Goal: Task Accomplishment & Management: Manage account settings

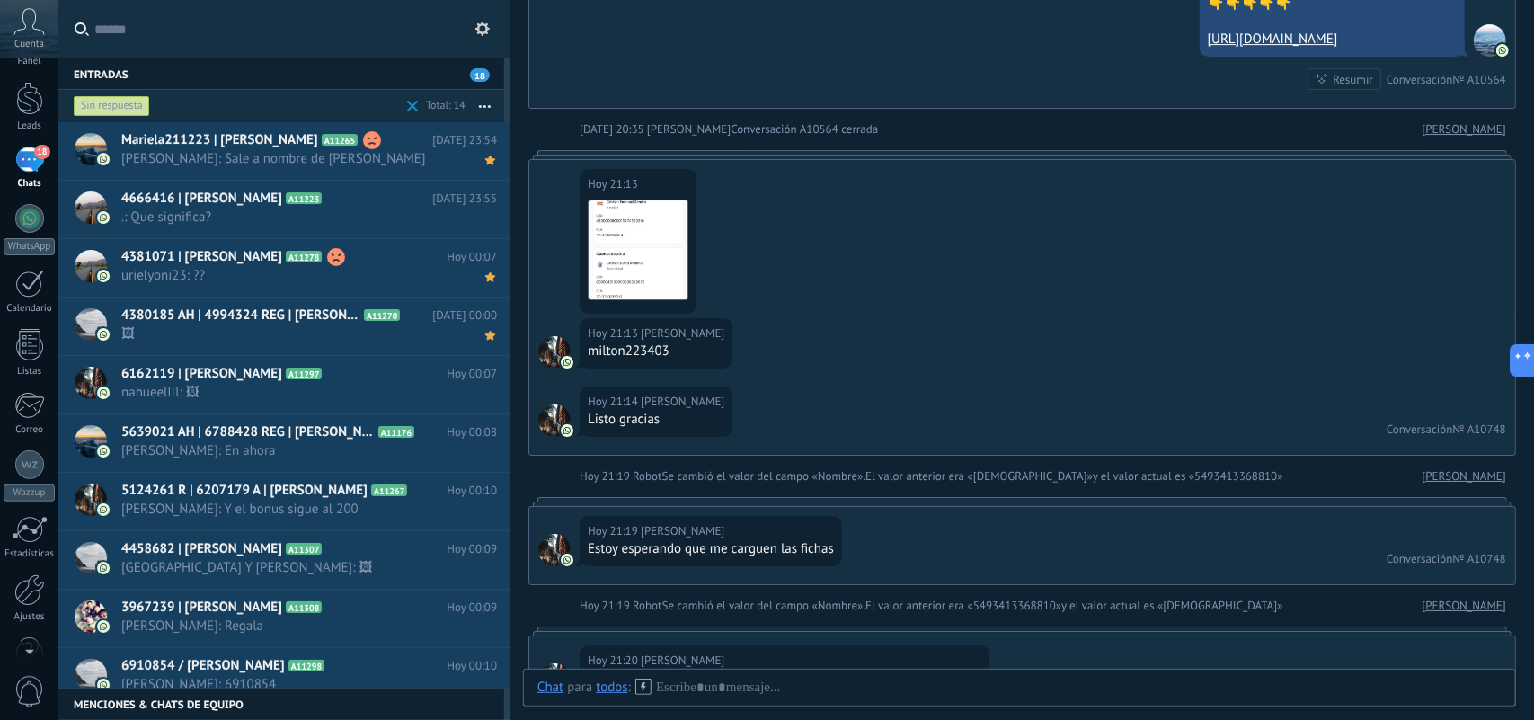
scroll to position [92, 0]
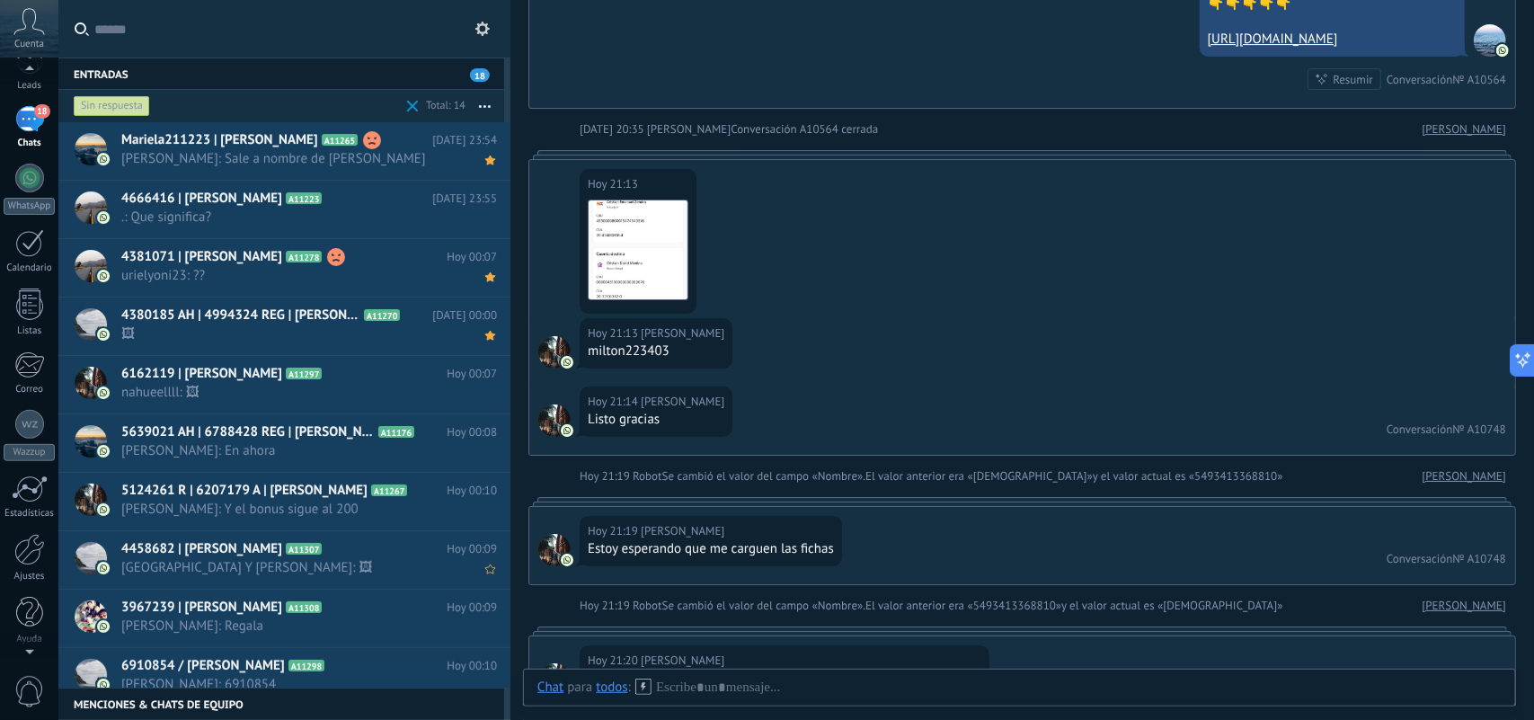
click at [37, 555] on div at bounding box center [29, 549] width 31 height 31
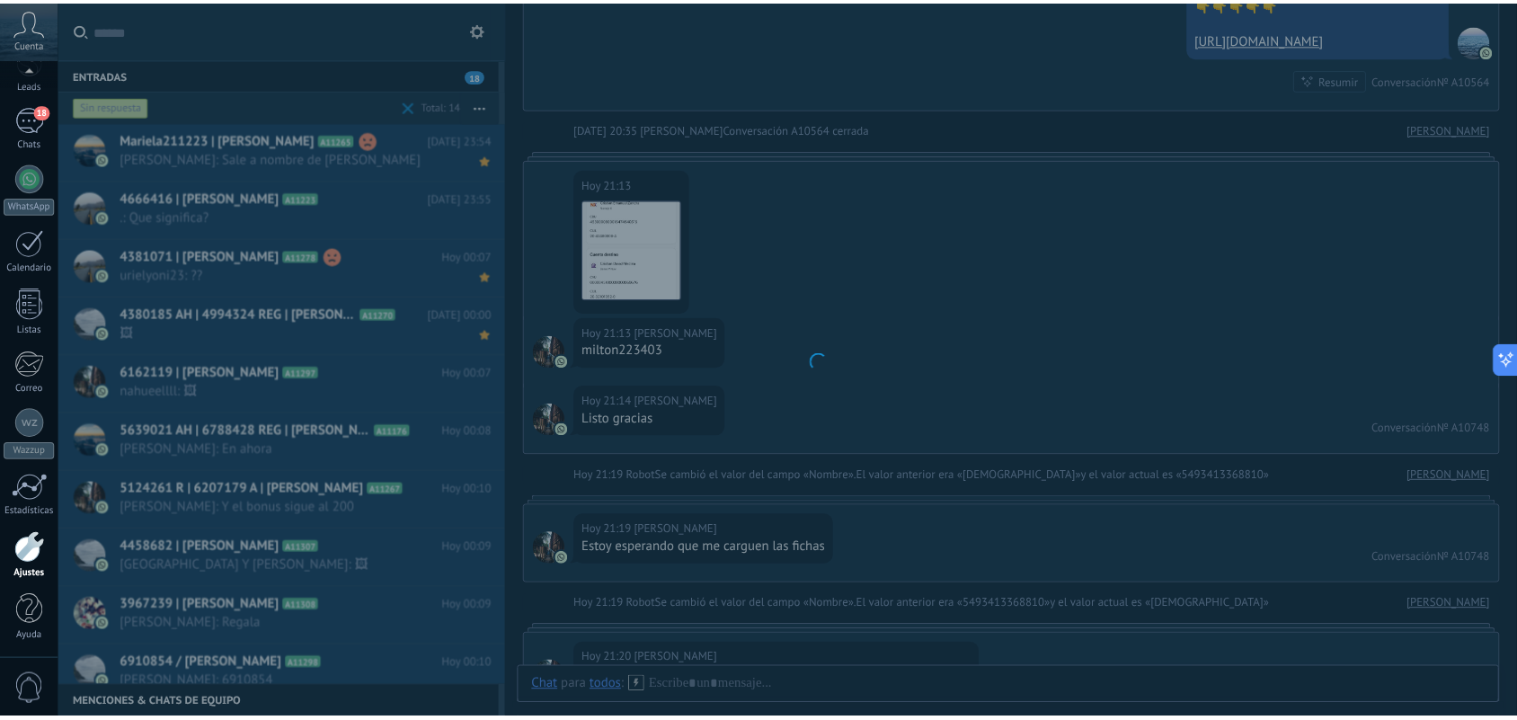
scroll to position [95, 0]
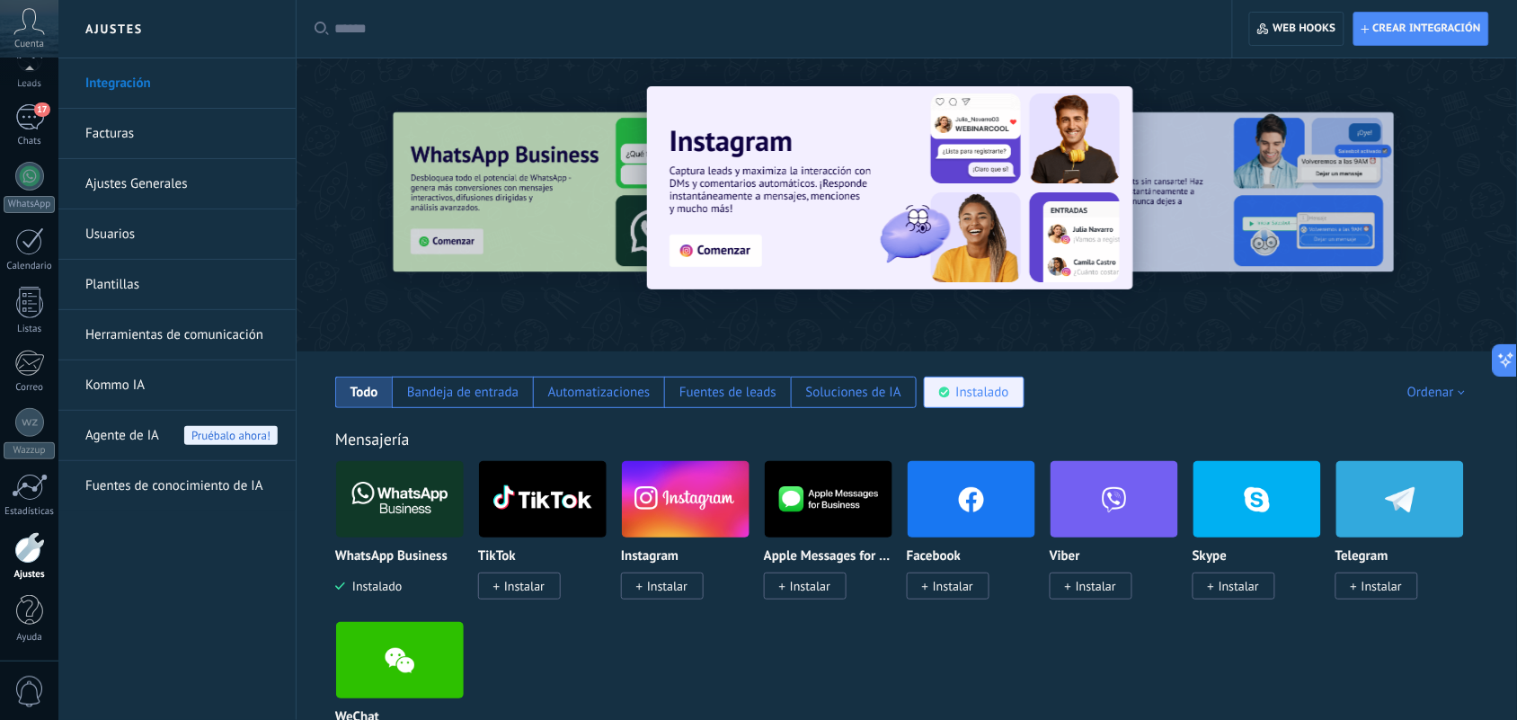
click at [990, 393] on div "Instalado" at bounding box center [982, 392] width 53 height 17
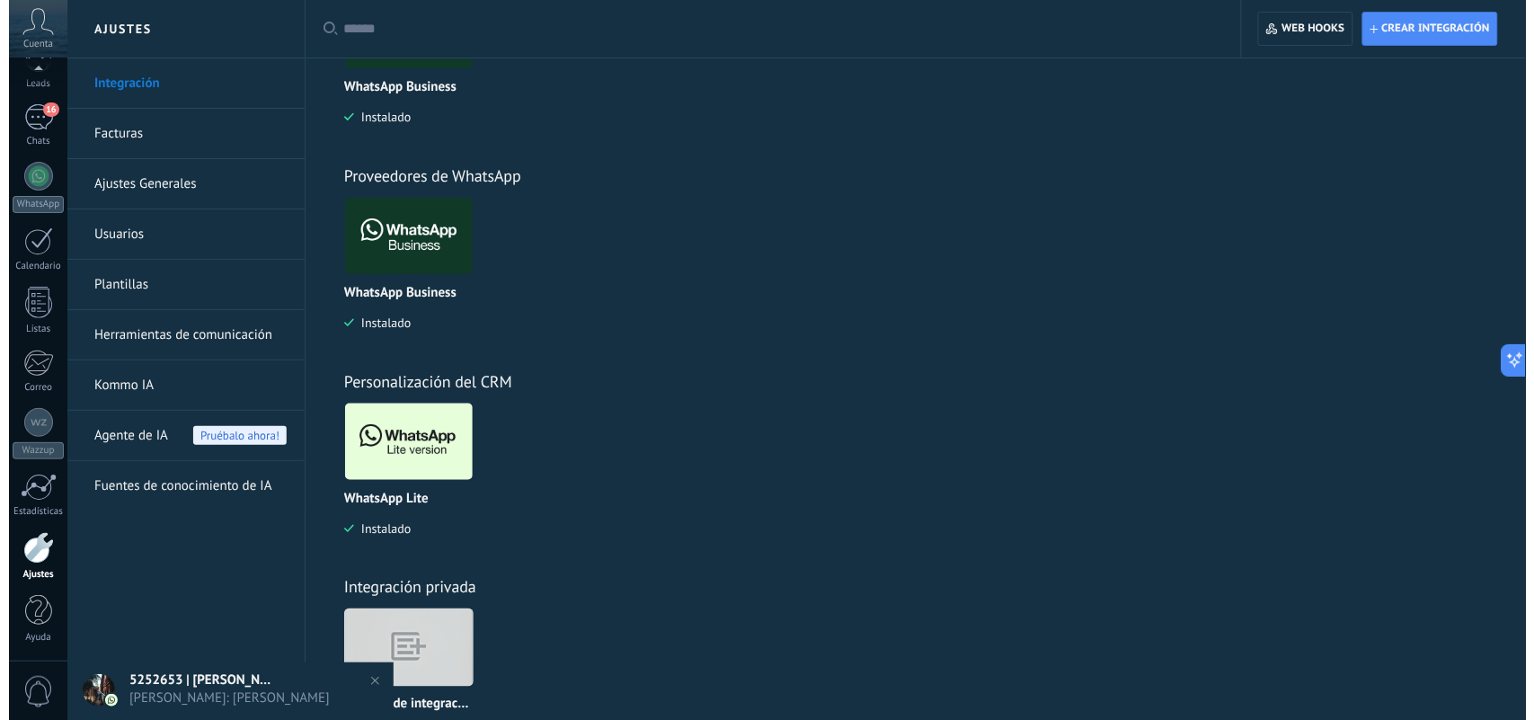
scroll to position [544, 0]
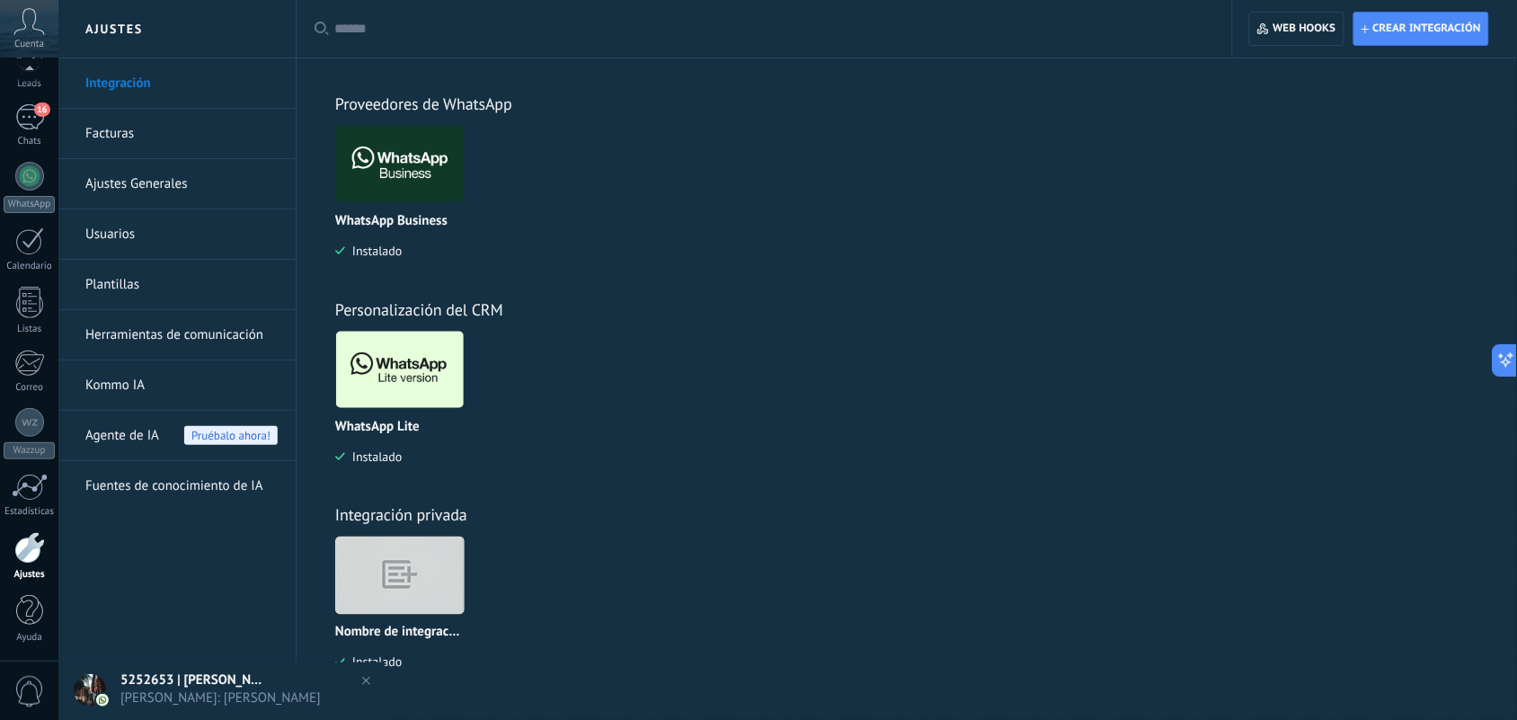
click at [376, 387] on img at bounding box center [400, 369] width 128 height 87
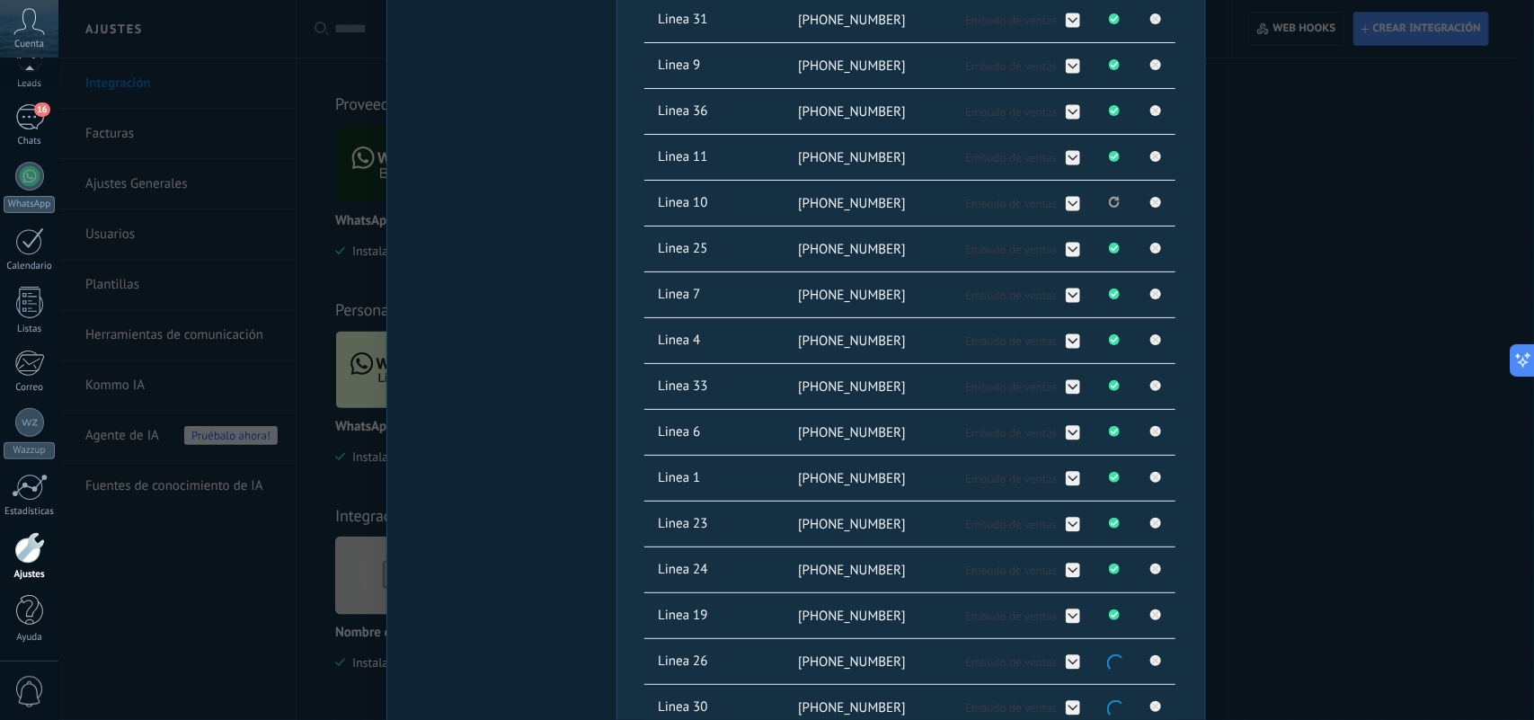
scroll to position [562, 0]
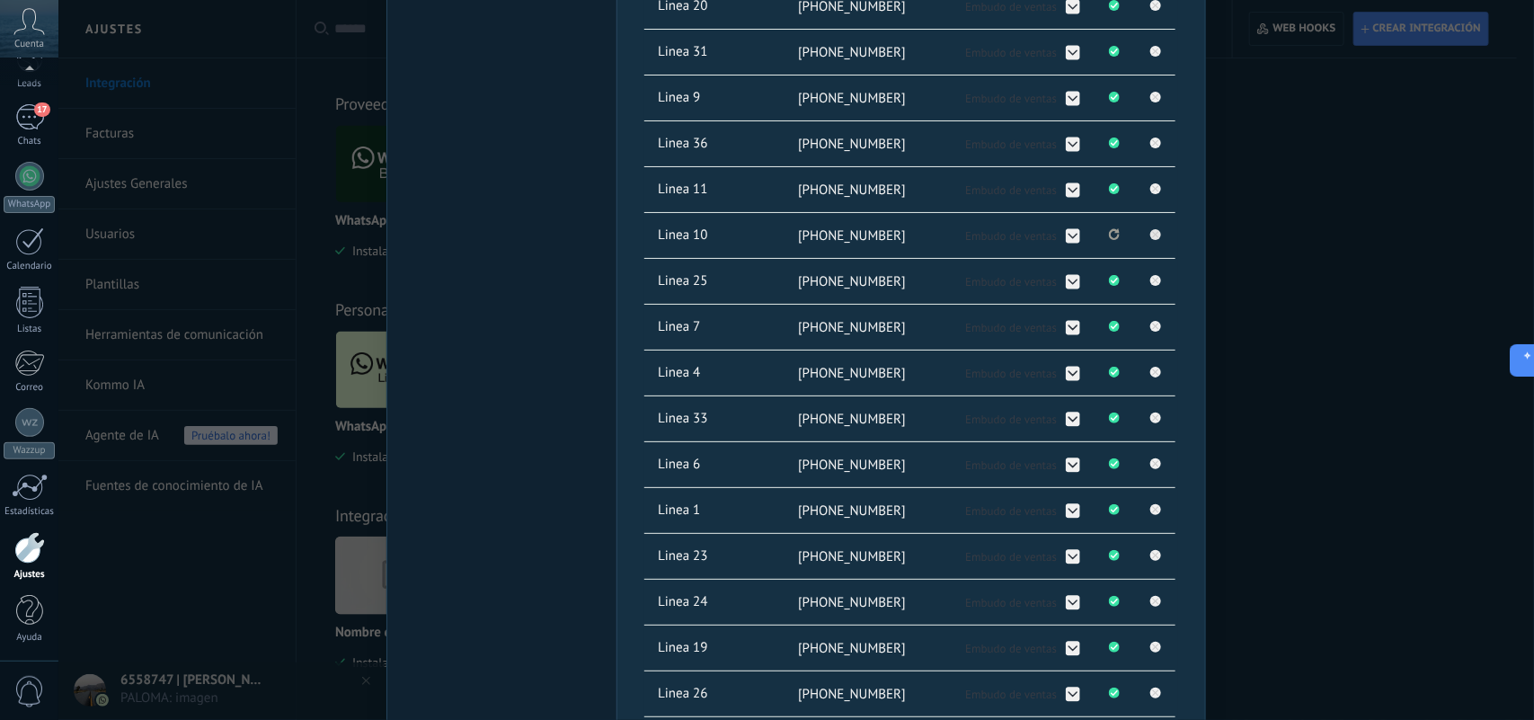
click at [1155, 234] on icon at bounding box center [1156, 234] width 6 height 6
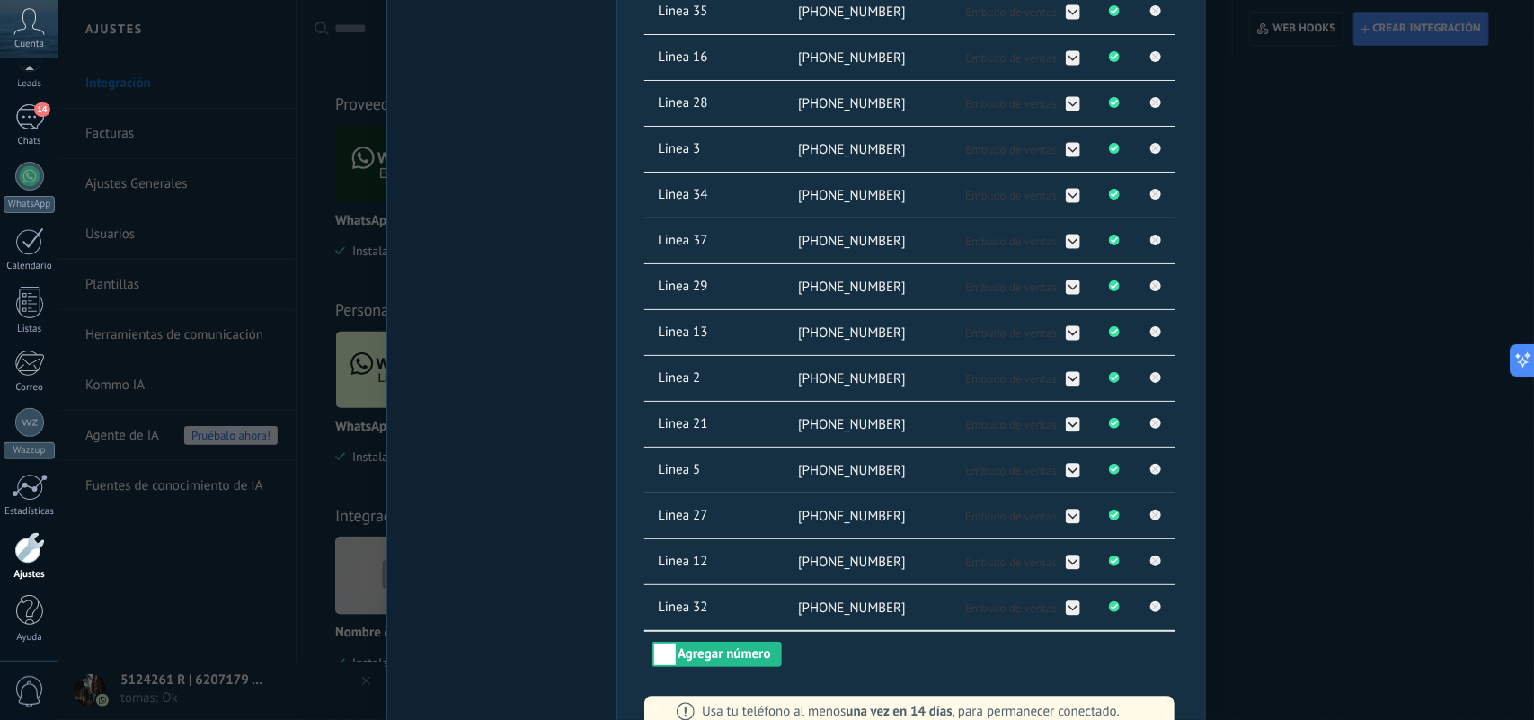
scroll to position [1380, 0]
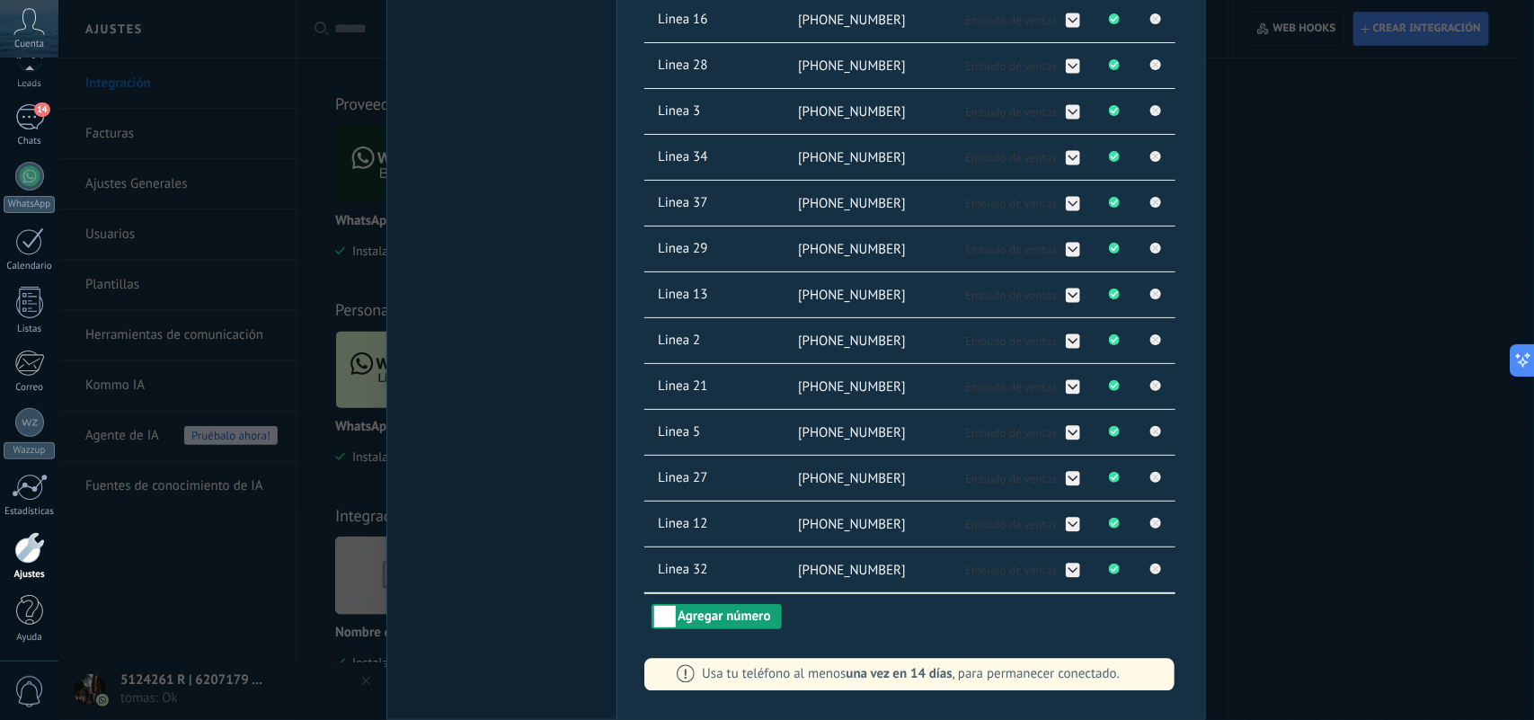
click at [765, 618] on button "Agregar número" at bounding box center [715, 616] width 129 height 25
click at [720, 622] on button "Agregar número" at bounding box center [715, 616] width 129 height 25
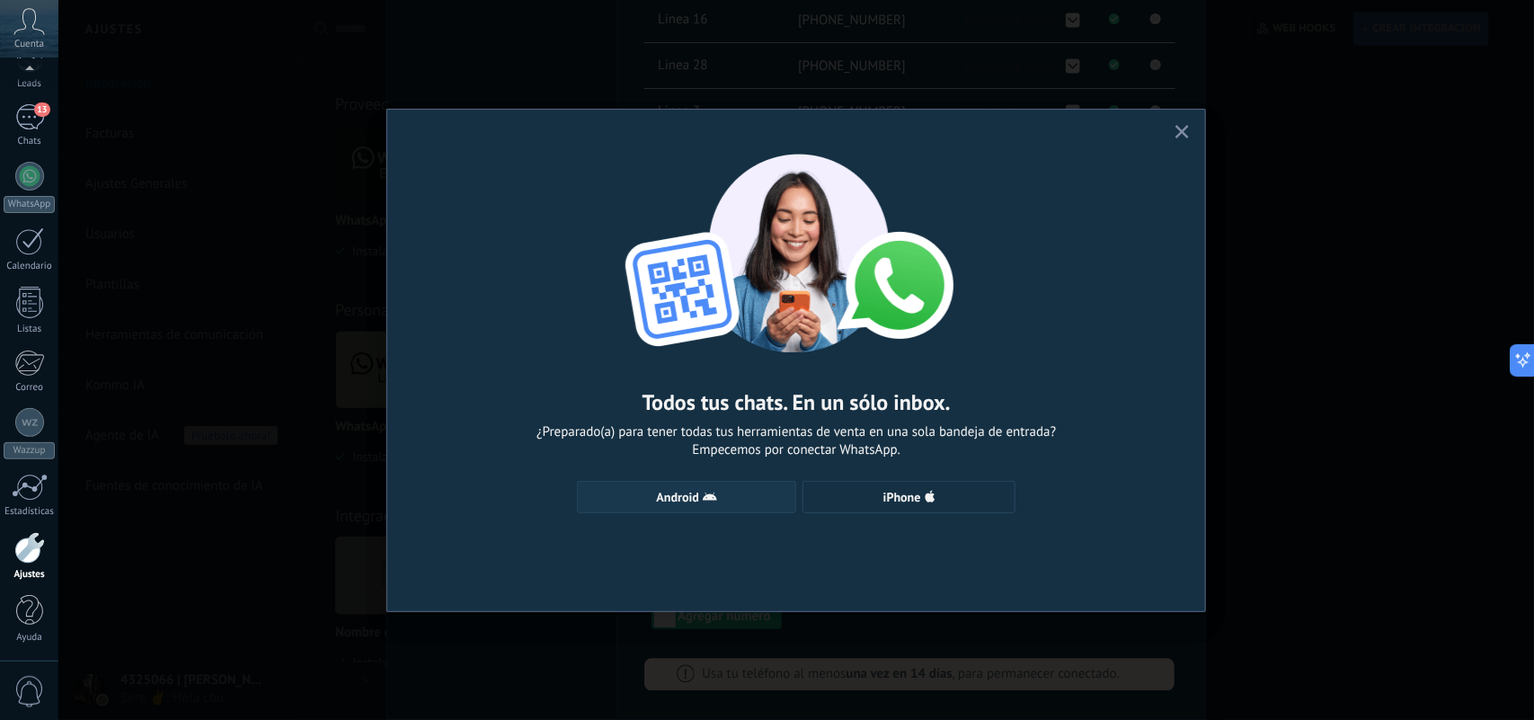
click at [746, 500] on span "Android" at bounding box center [686, 497] width 199 height 14
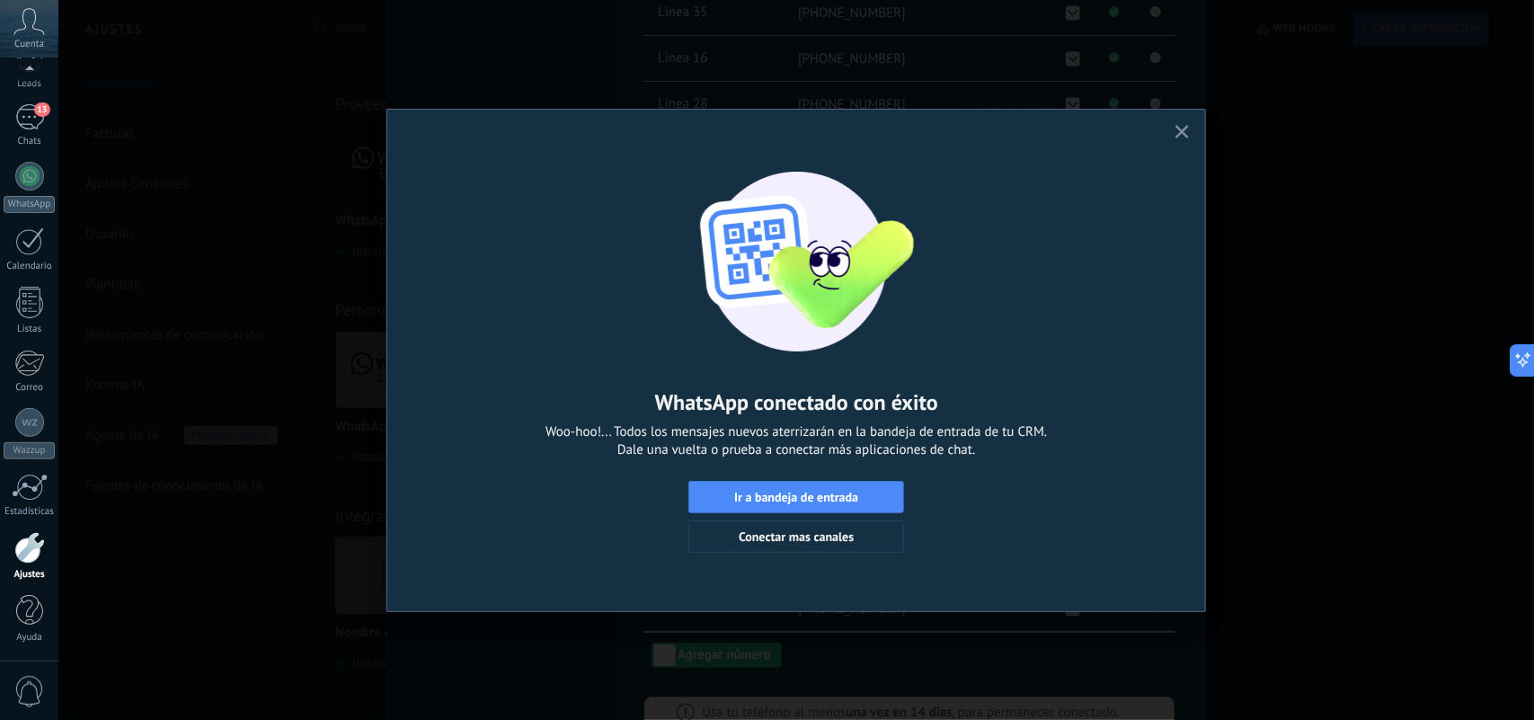
click at [1180, 132] on icon "button" at bounding box center [1181, 131] width 13 height 13
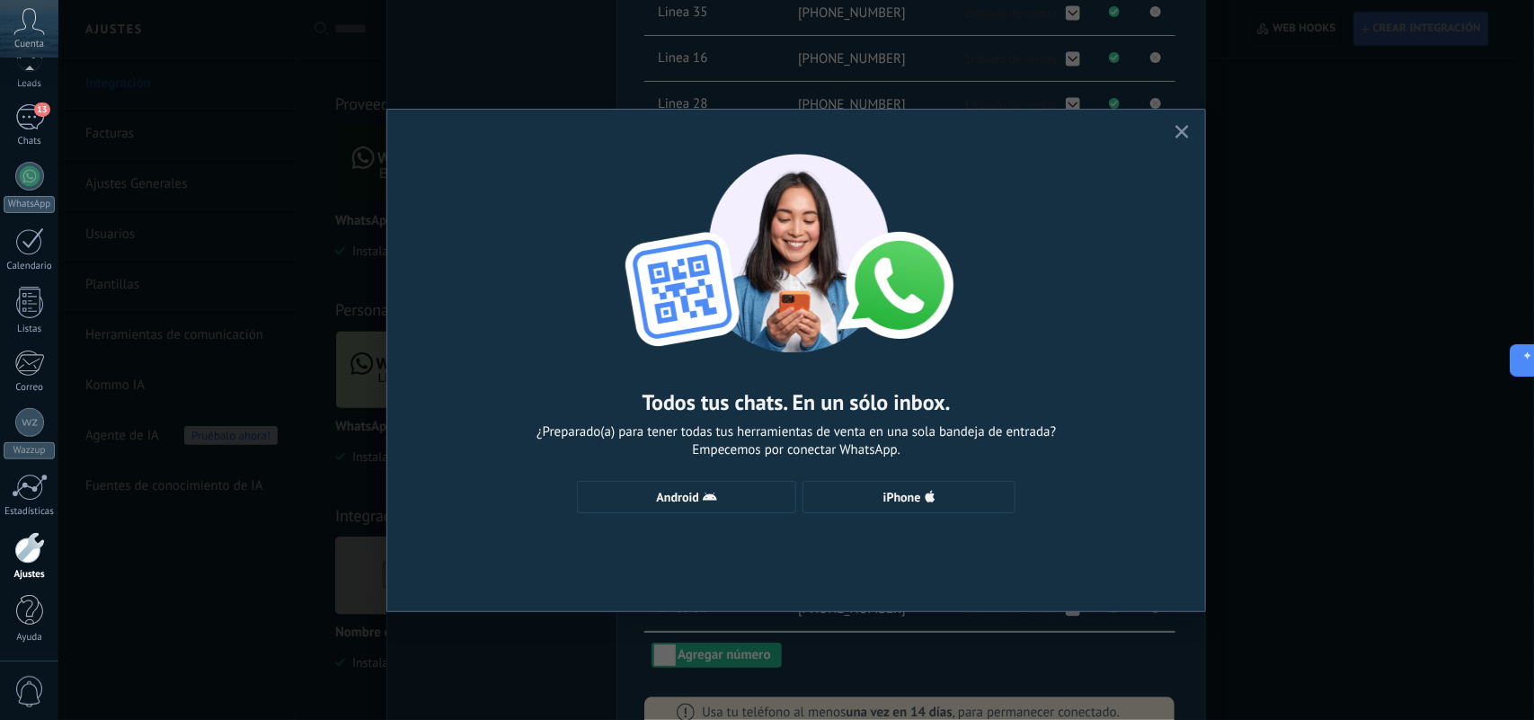
click at [1180, 119] on div "Todos tus chats. En un sólo inbox. ¿Preparado(a) para tener todas tus herramien…" at bounding box center [796, 360] width 818 height 501
click at [1183, 133] on use "button" at bounding box center [1181, 131] width 13 height 13
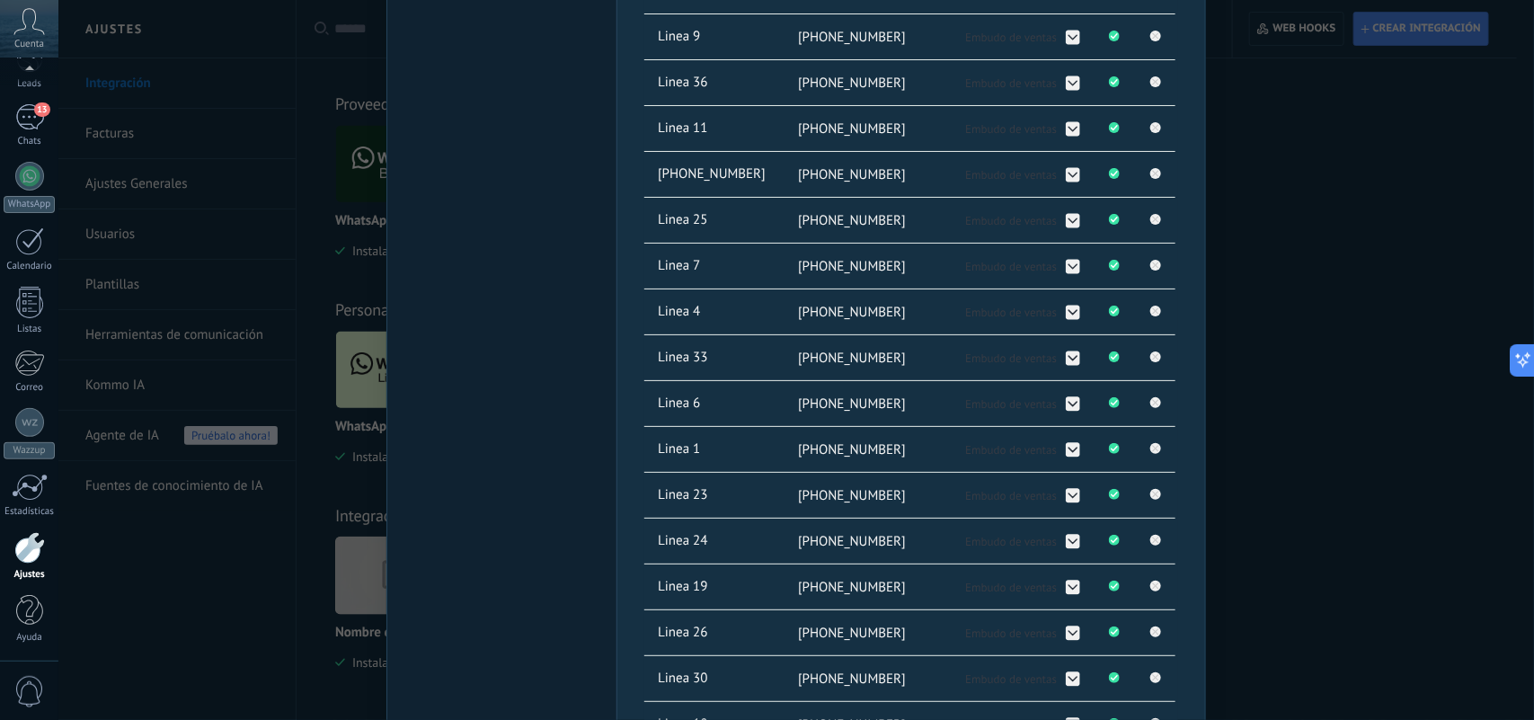
scroll to position [482, 0]
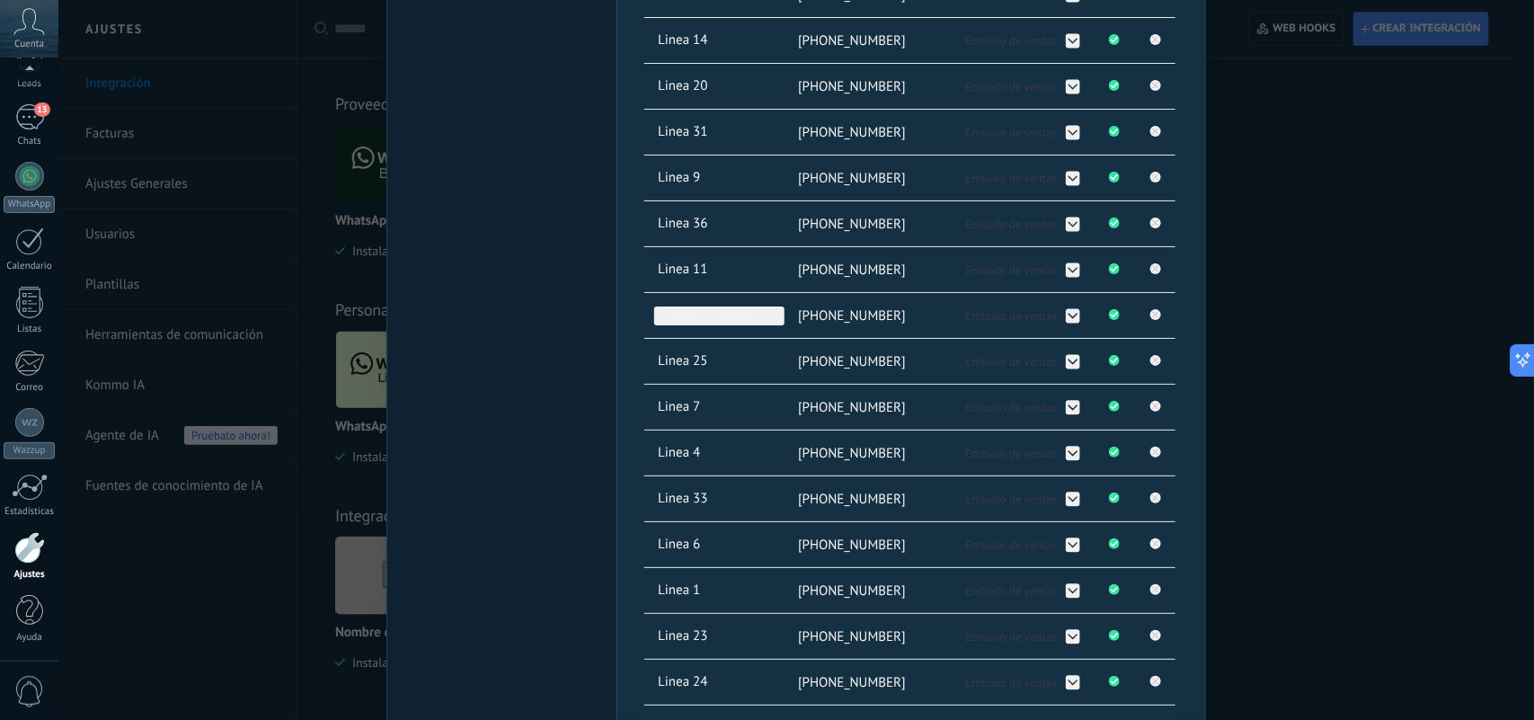
click at [741, 317] on span "[PHONE_NUMBER]" at bounding box center [719, 315] width 130 height 19
type input "*"
type input "**********"
click at [1345, 406] on div "WhatsApp Lite Chatee gratis con prospectos en WhatsApp instalado Desinstalar Co…" at bounding box center [795, 360] width 1475 height 720
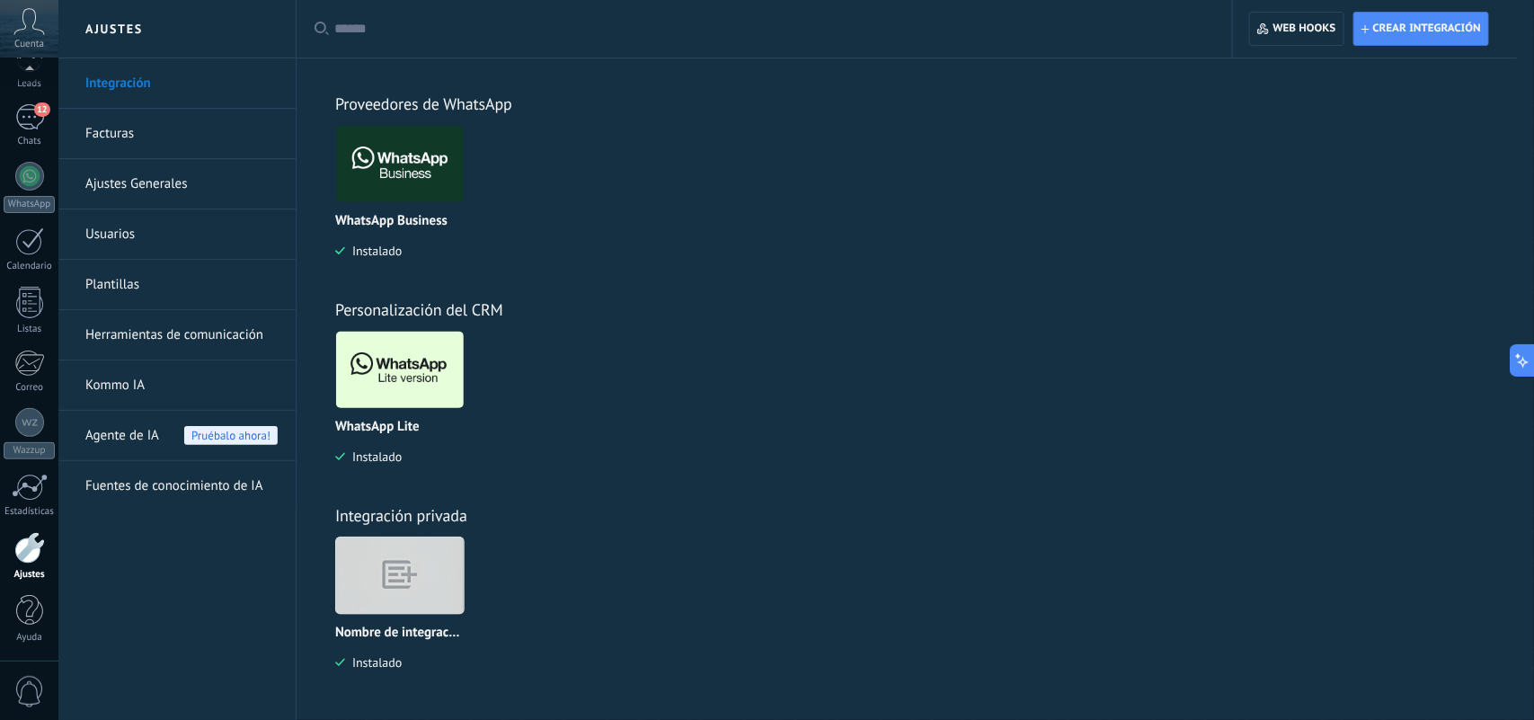
scroll to position [0, 0]
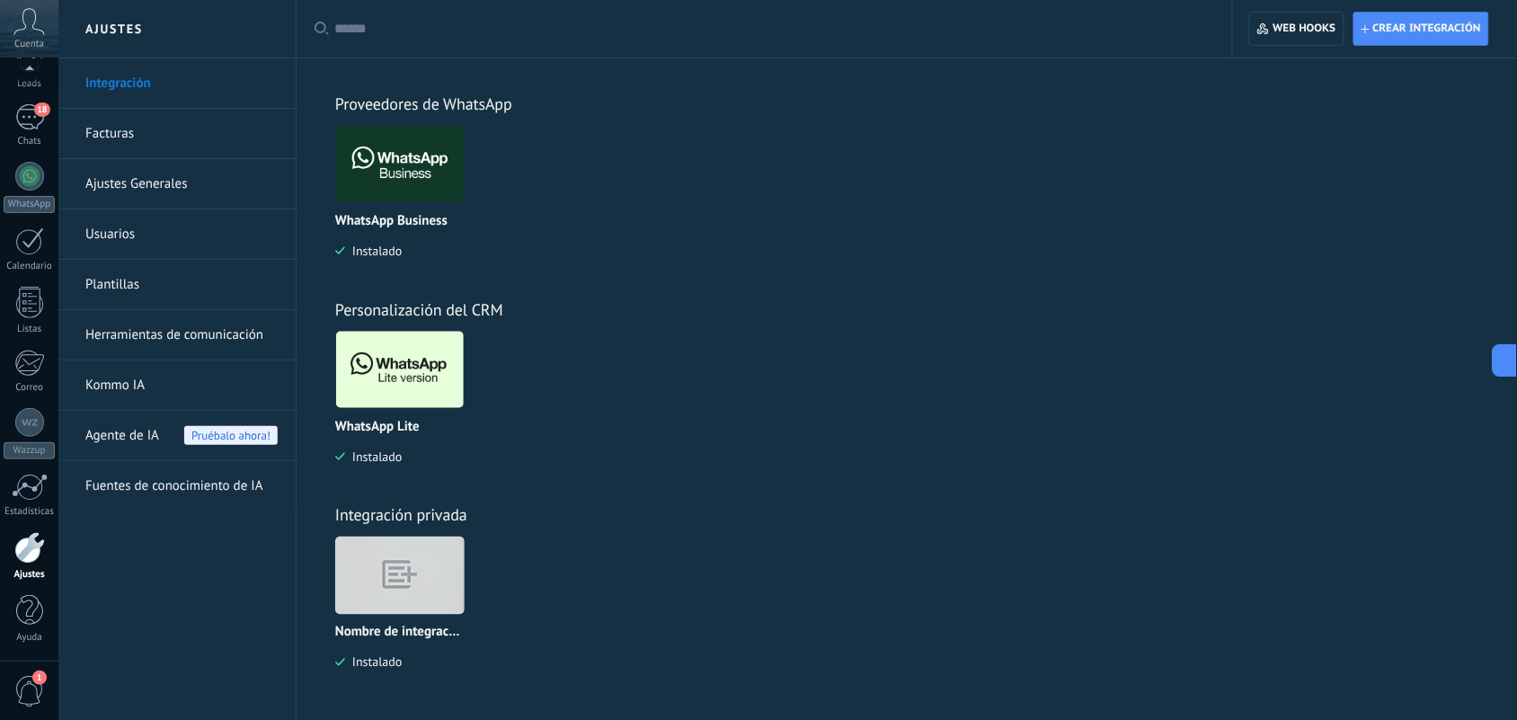
click at [398, 375] on img at bounding box center [400, 369] width 128 height 87
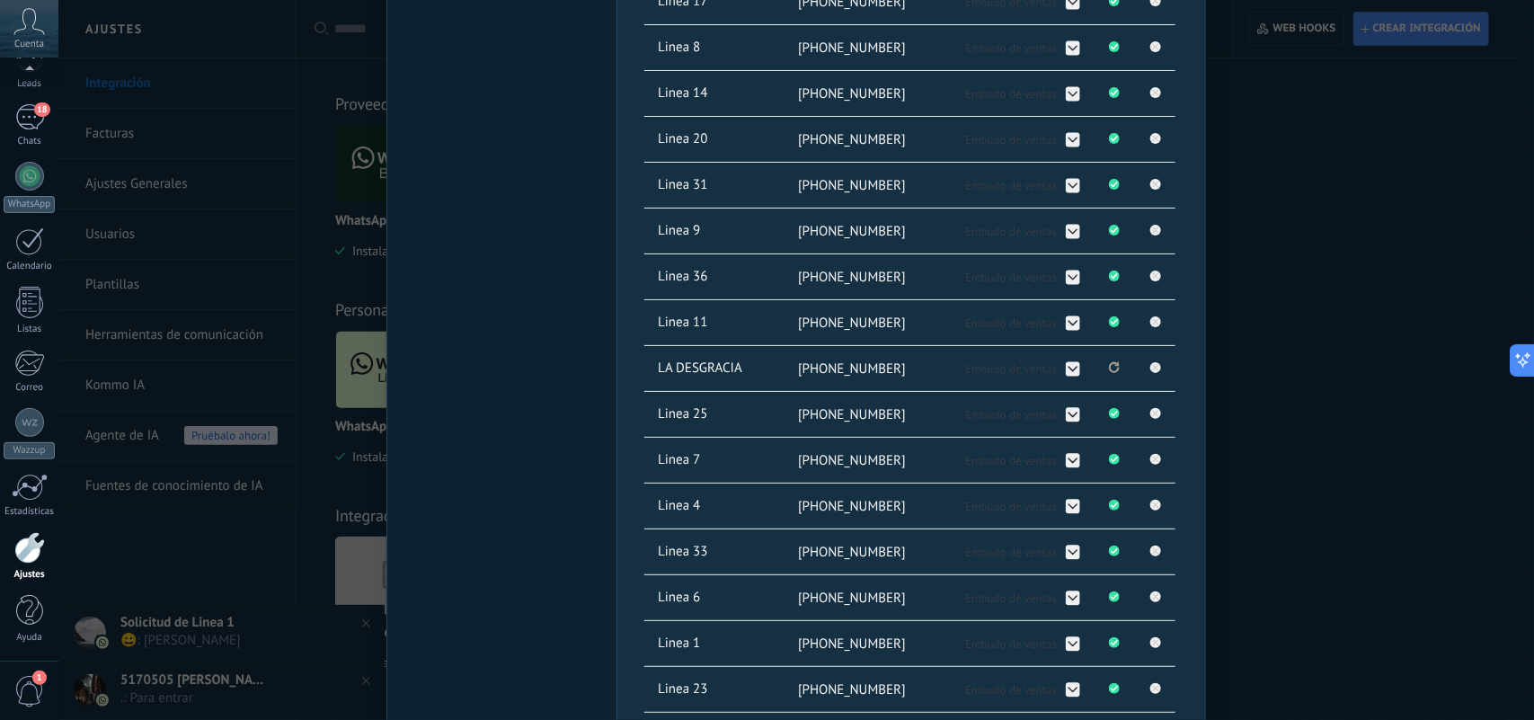
scroll to position [449, 0]
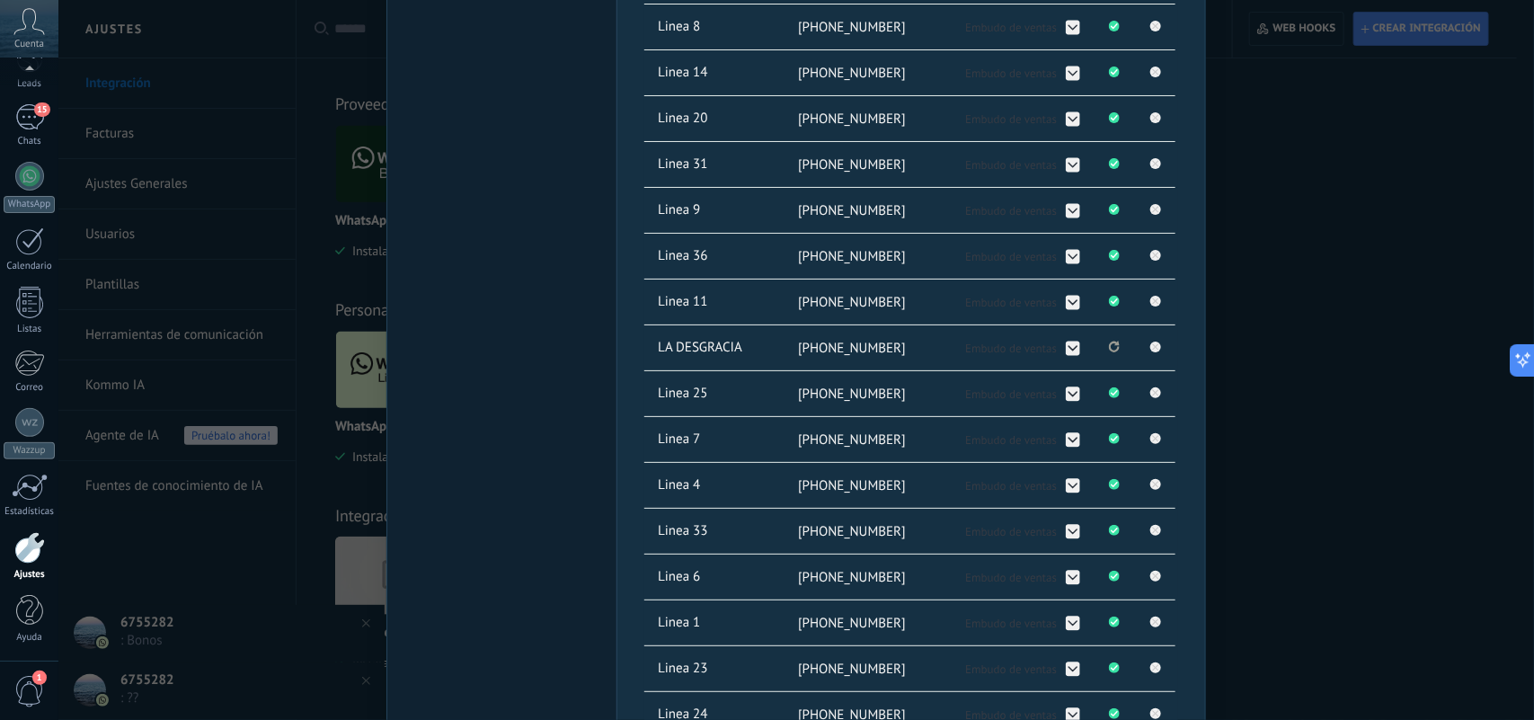
click at [1110, 346] on icon "Se ha perdido la conexión. Pulse para volver a conectarse." at bounding box center [1114, 347] width 11 height 12
click at [1155, 350] on icon at bounding box center [1156, 346] width 6 height 6
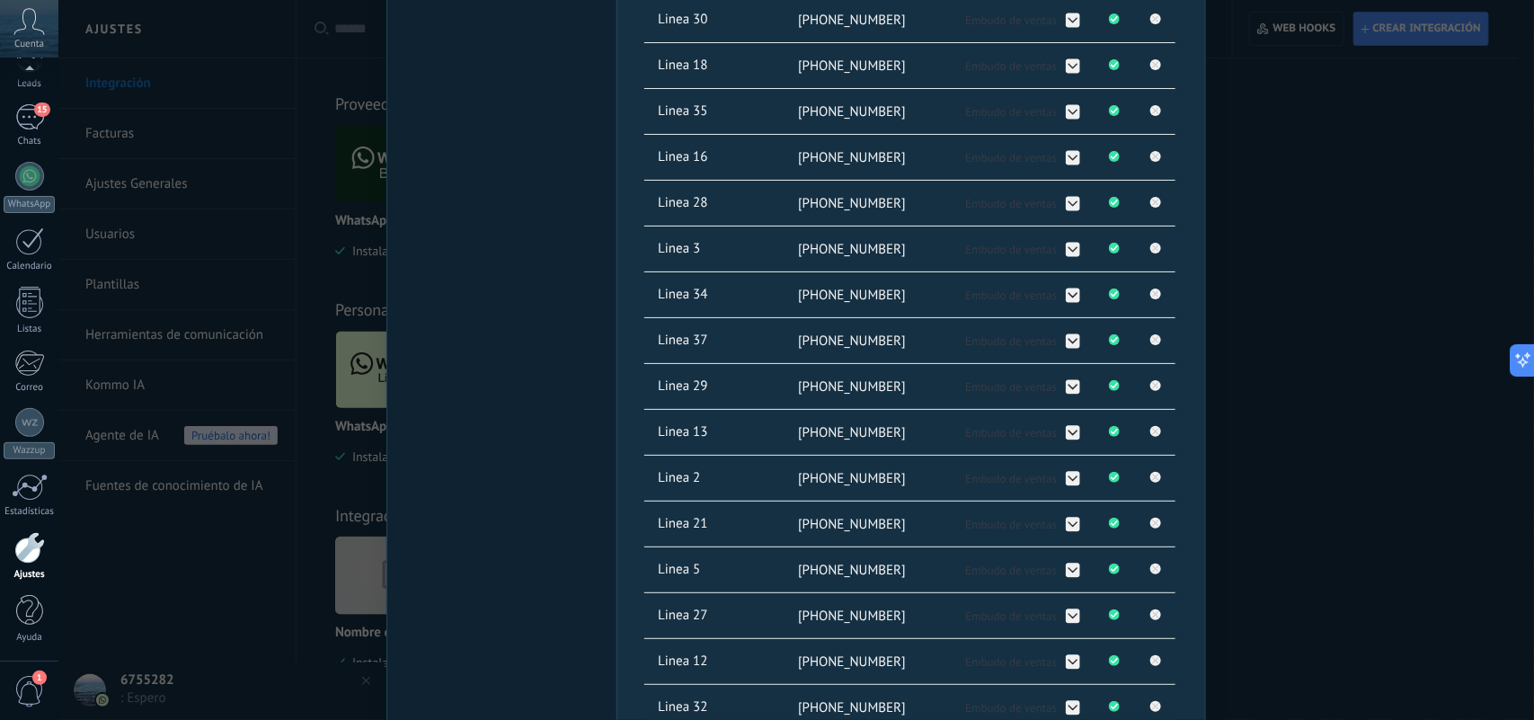
scroll to position [1380, 0]
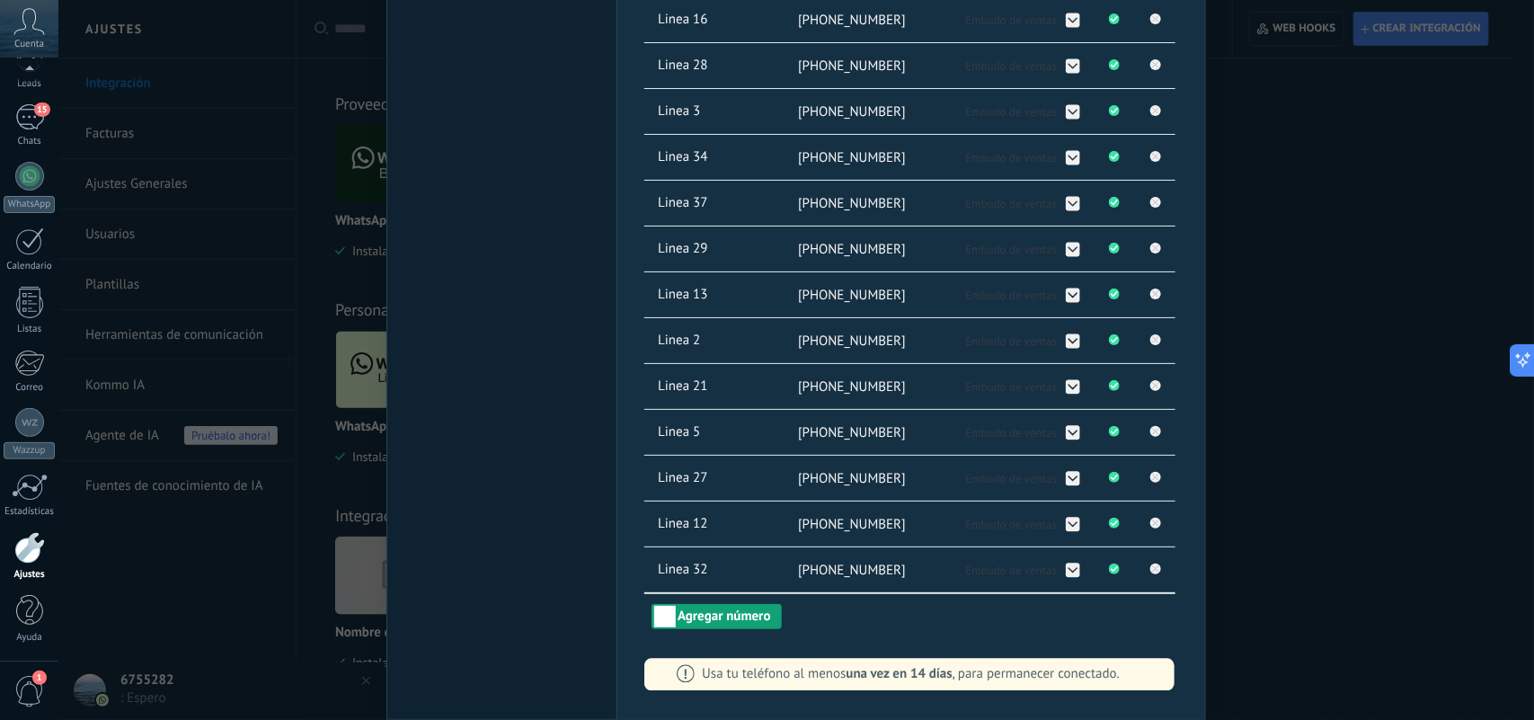
click at [739, 618] on button "Agregar número" at bounding box center [715, 616] width 129 height 25
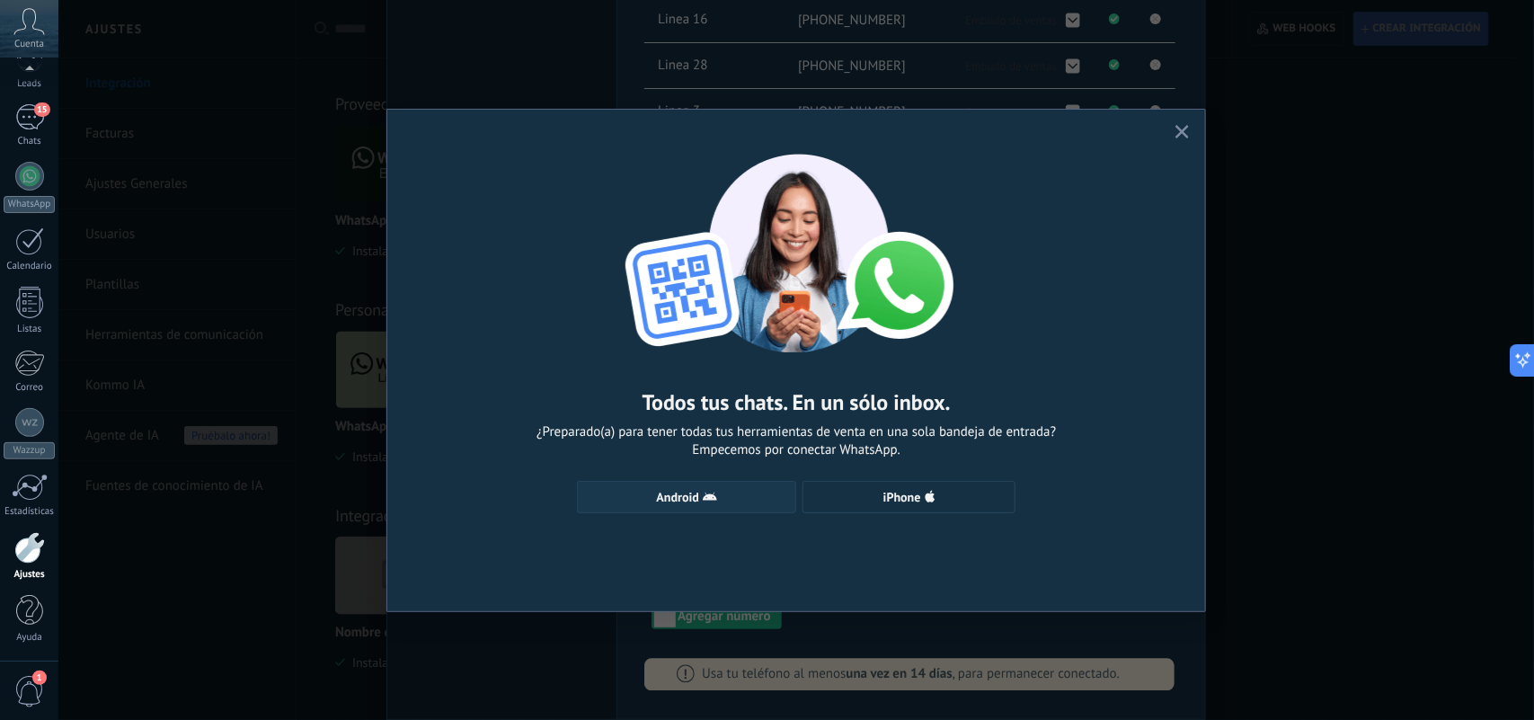
click at [672, 496] on span "Android" at bounding box center [678, 497] width 42 height 13
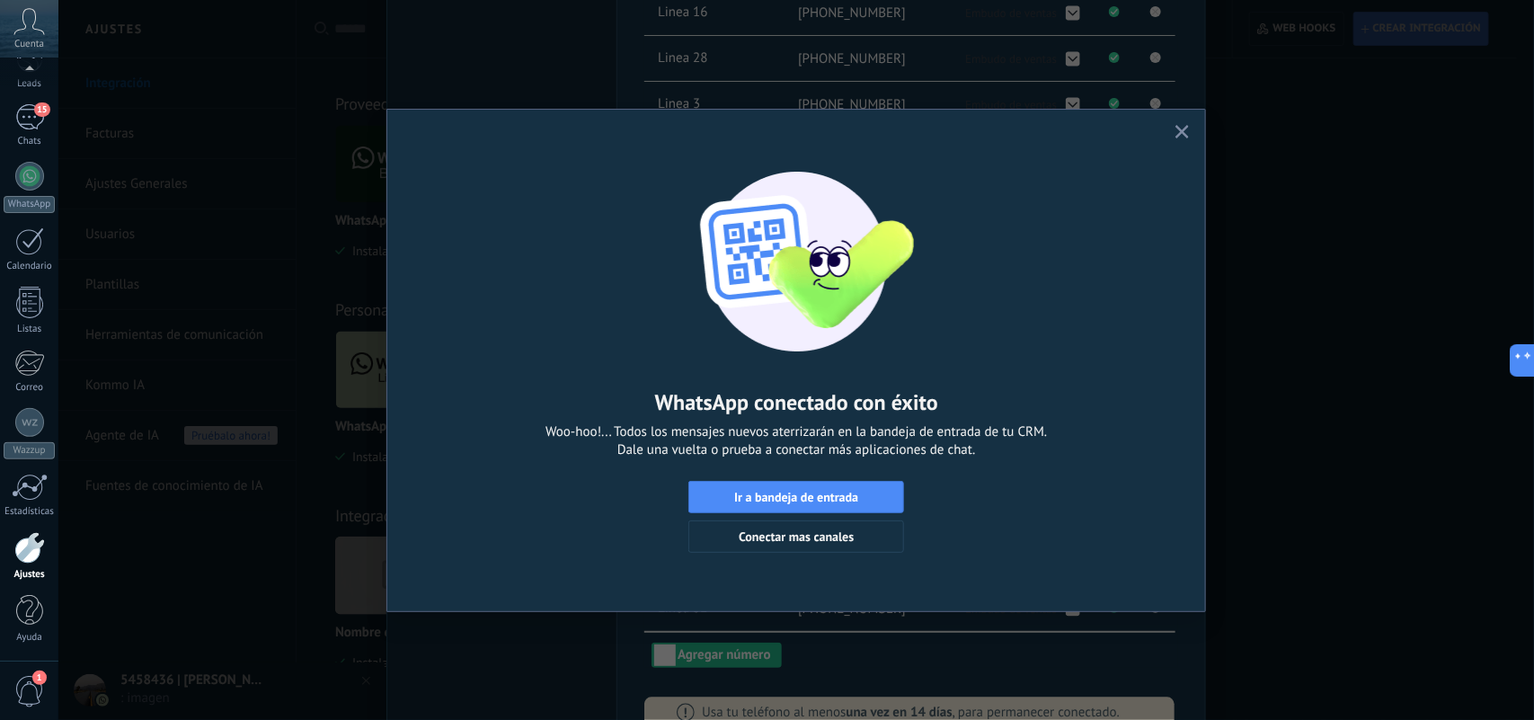
click at [1186, 127] on icon "button" at bounding box center [1181, 131] width 13 height 13
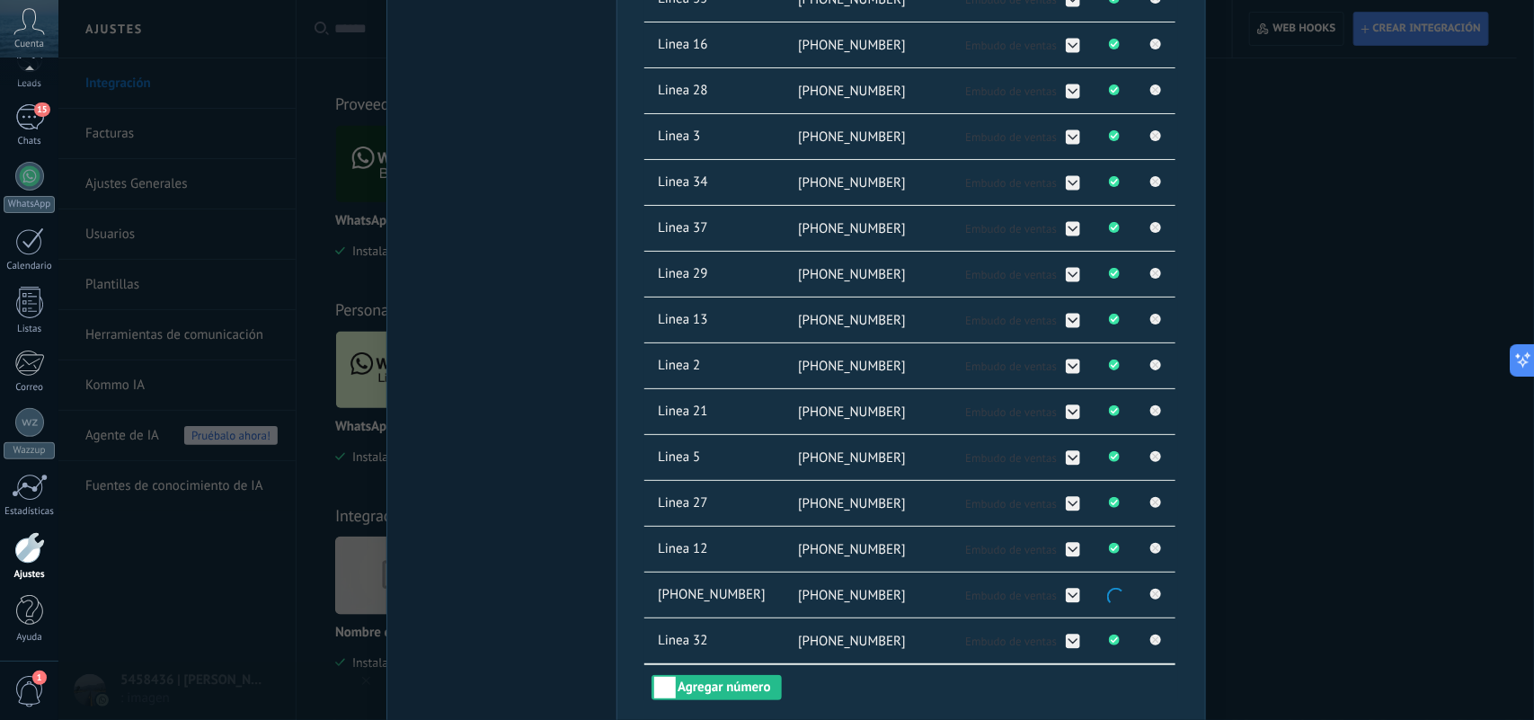
scroll to position [1426, 0]
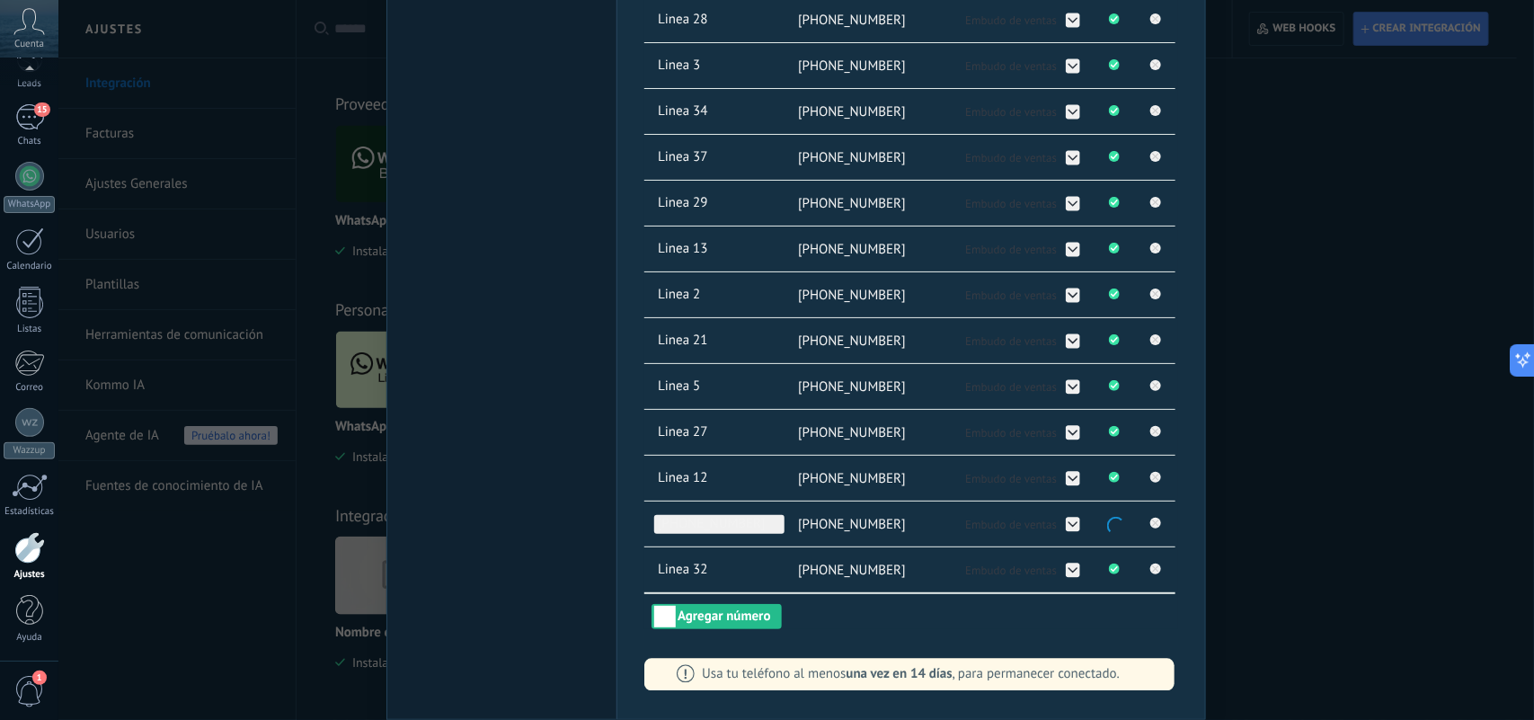
click at [766, 526] on span "[PHONE_NUMBER]" at bounding box center [719, 524] width 130 height 19
type input "*"
type input "**********"
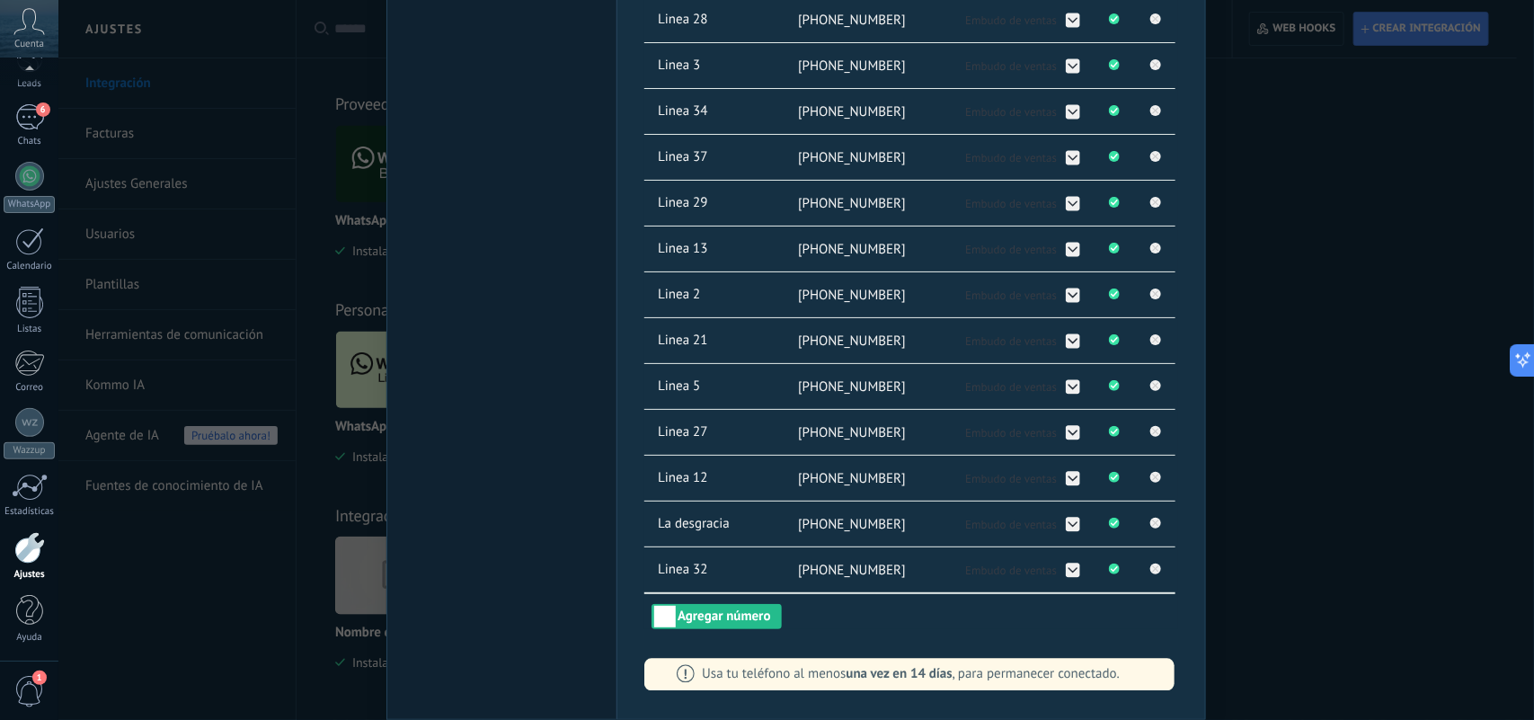
click at [1394, 388] on div "WhatsApp Lite Chatee gratis con prospectos en WhatsApp instalado Desinstalar Co…" at bounding box center [795, 360] width 1475 height 720
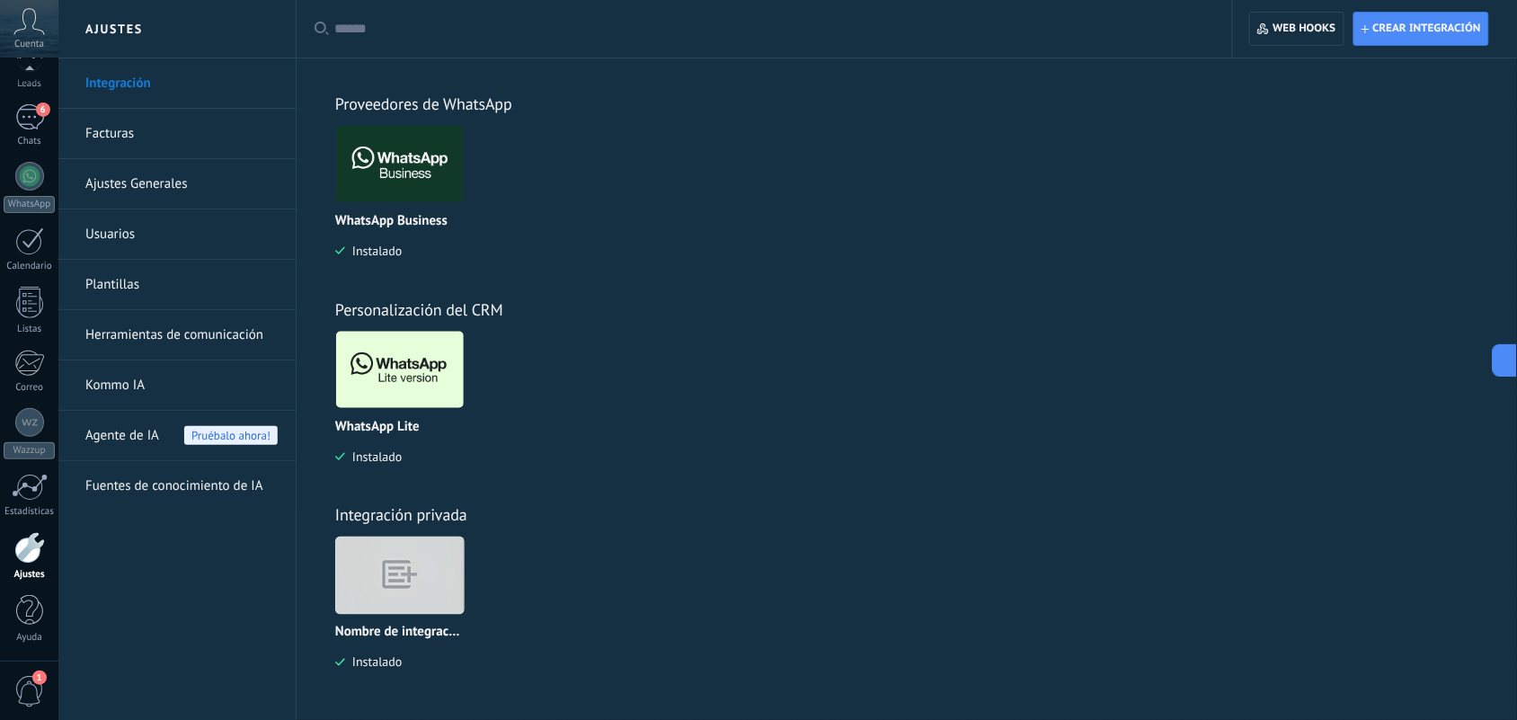
click at [404, 401] on img at bounding box center [400, 369] width 128 height 87
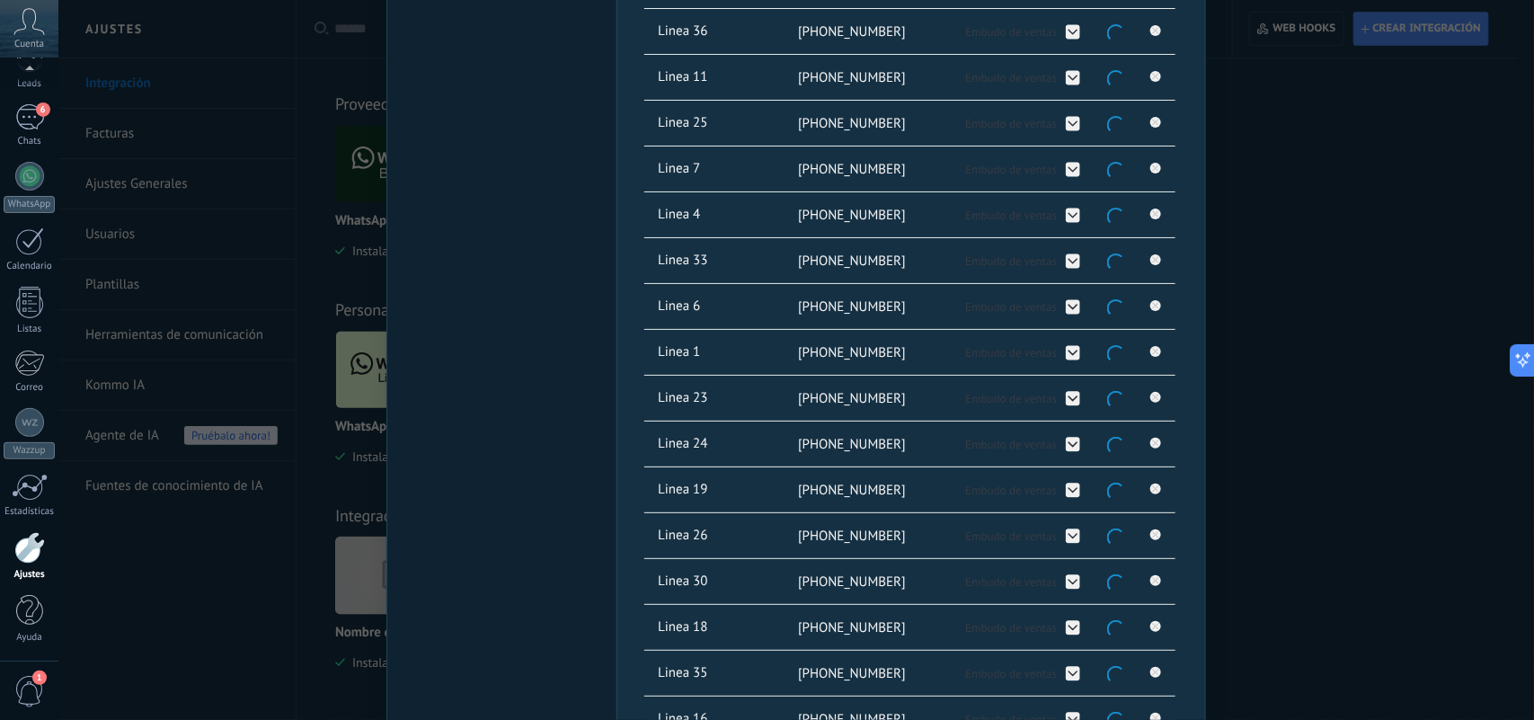
scroll to position [1348, 0]
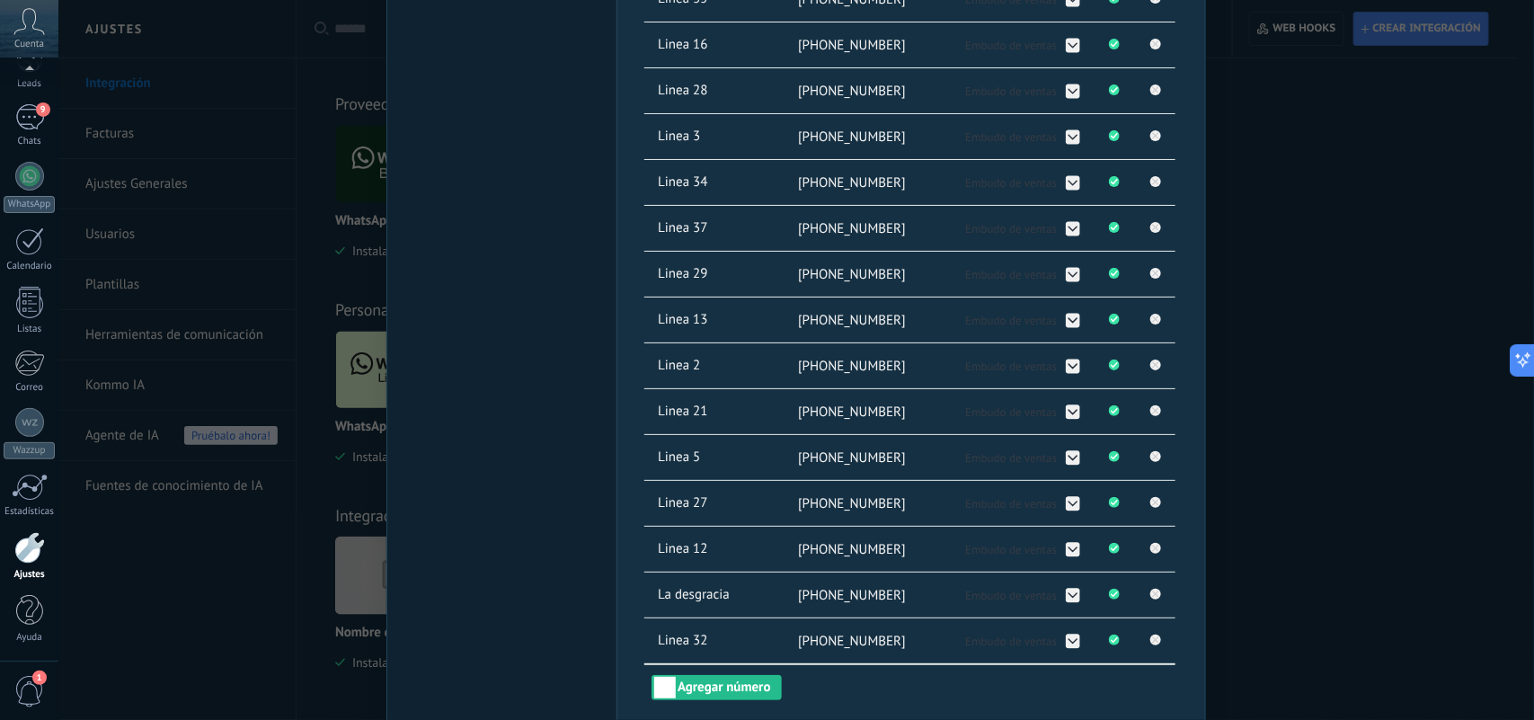
click at [1325, 437] on div "WhatsApp Lite Chatee gratis con prospectos en WhatsApp instalado Desinstalar Co…" at bounding box center [795, 360] width 1475 height 720
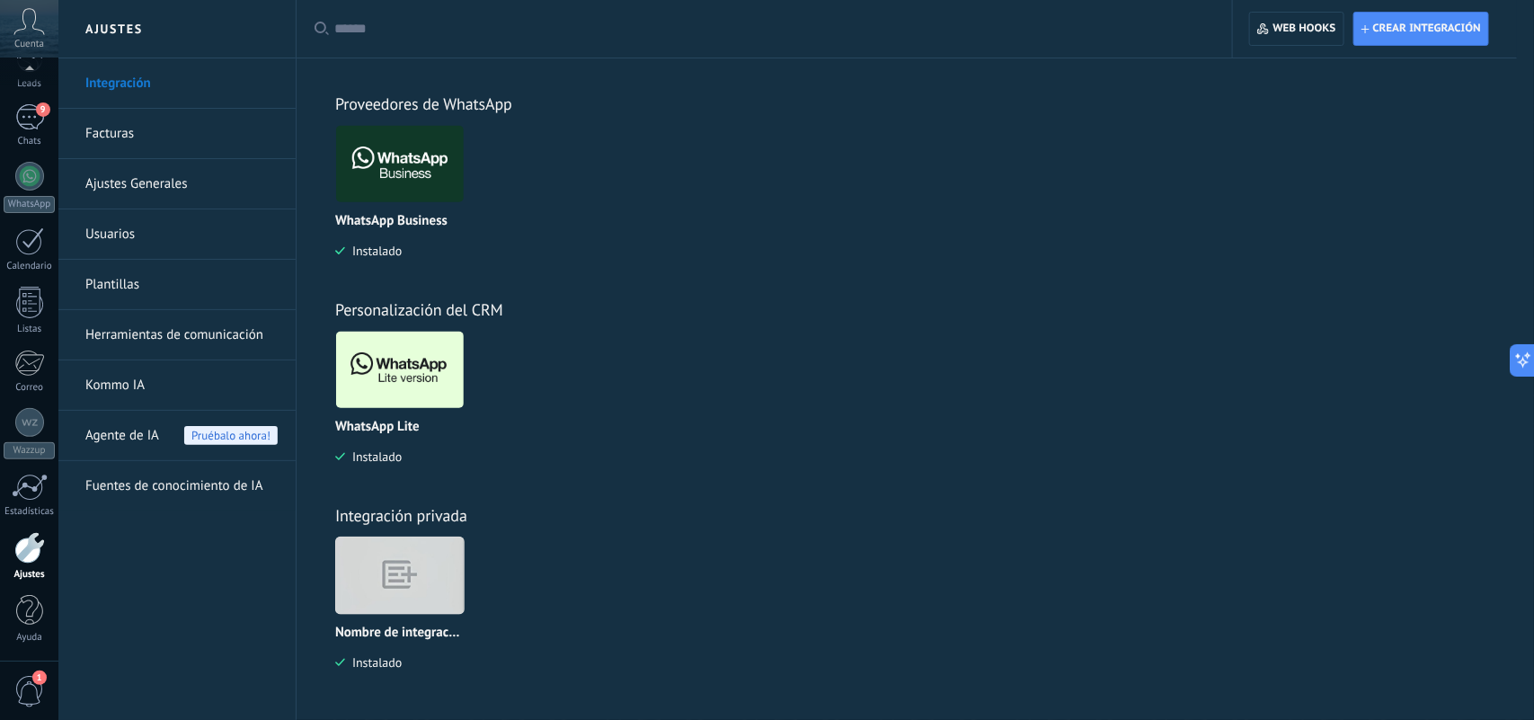
scroll to position [0, 0]
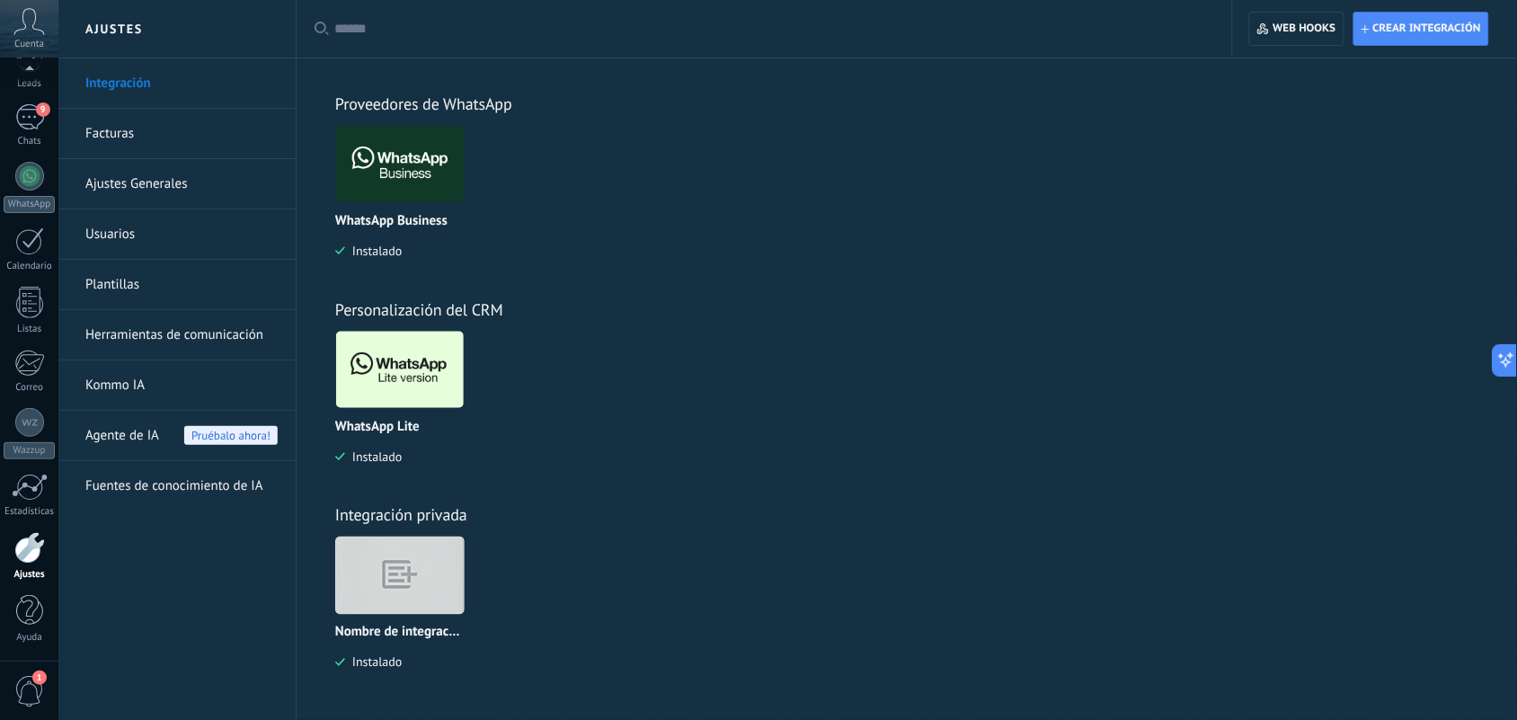
click at [429, 393] on img at bounding box center [400, 369] width 128 height 87
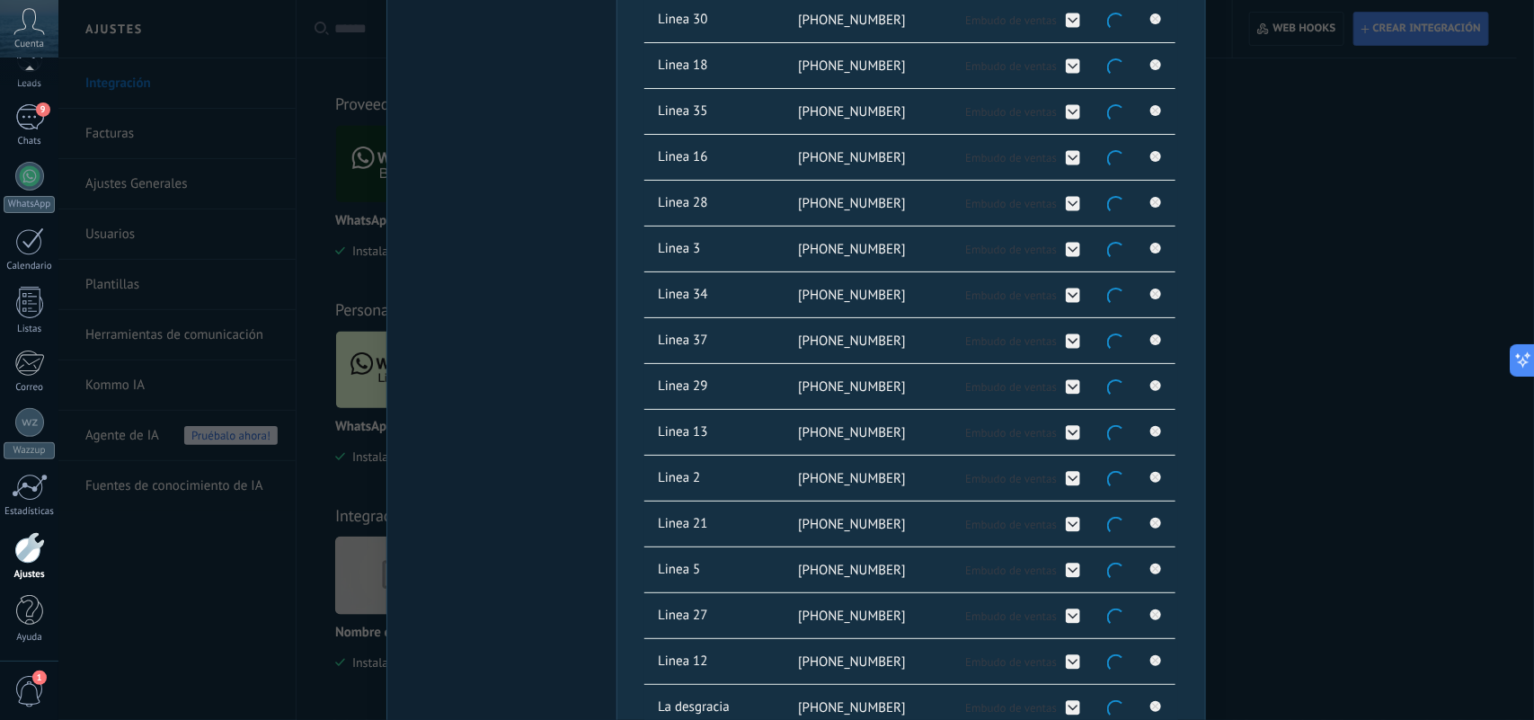
scroll to position [1426, 0]
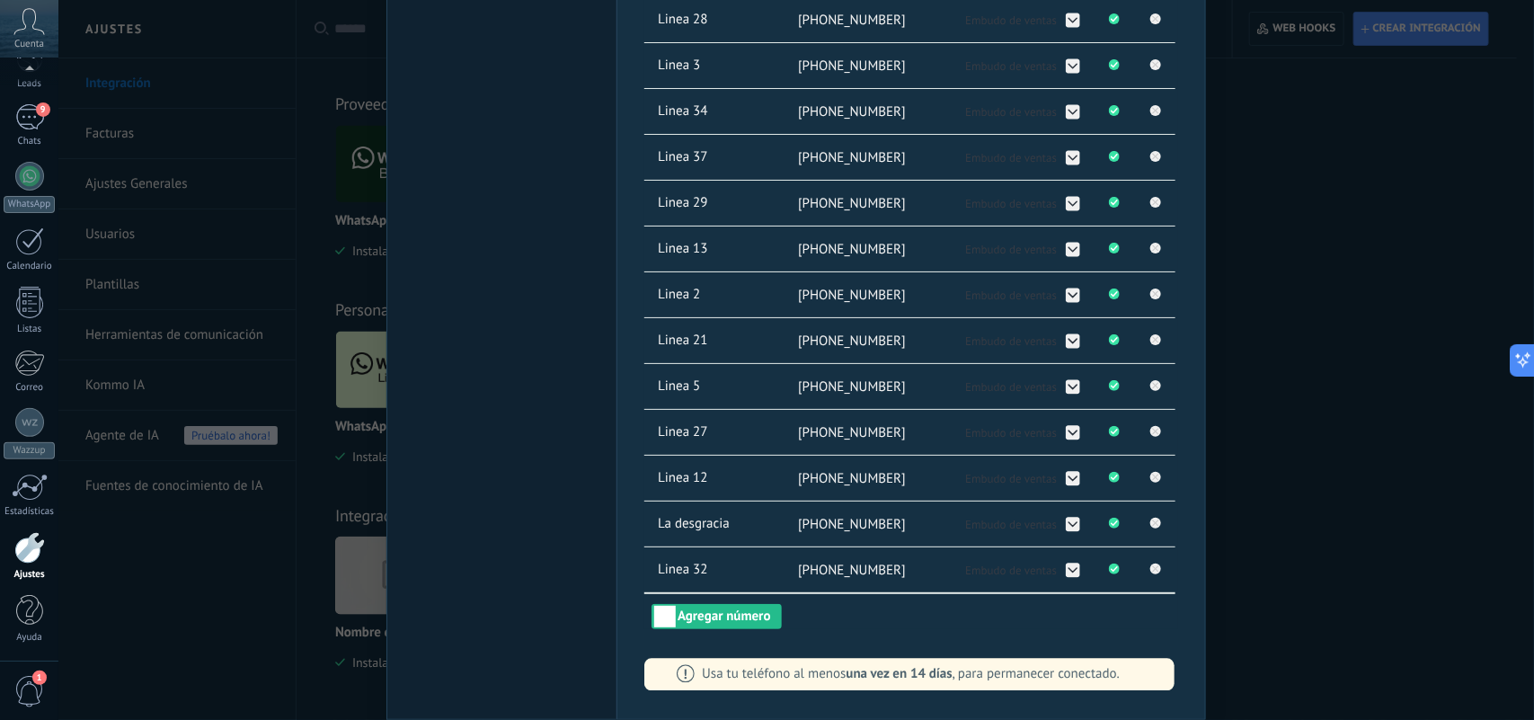
click at [1395, 560] on div "WhatsApp Lite Chatee gratis con prospectos en WhatsApp instalado Desinstalar Co…" at bounding box center [795, 360] width 1475 height 720
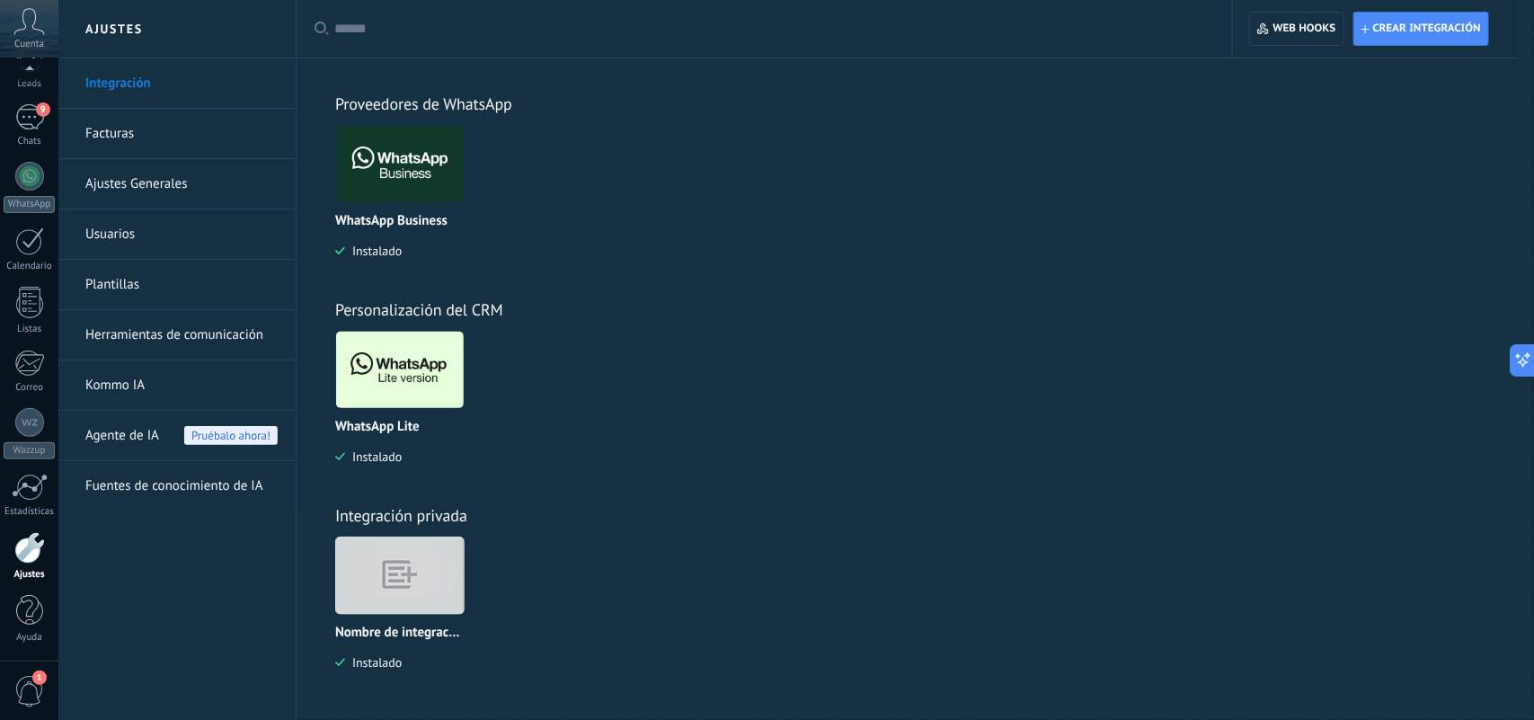
scroll to position [0, 0]
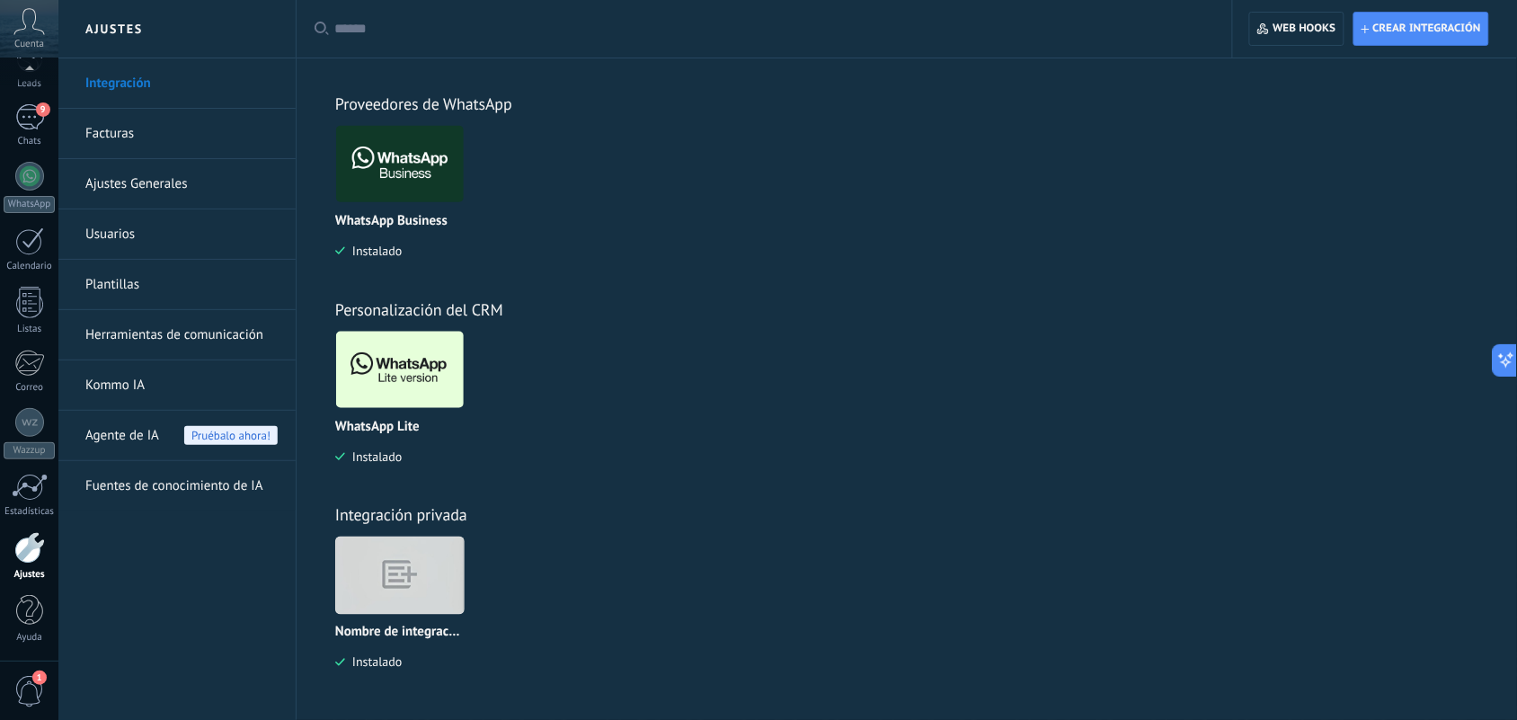
click at [425, 364] on img at bounding box center [400, 369] width 128 height 87
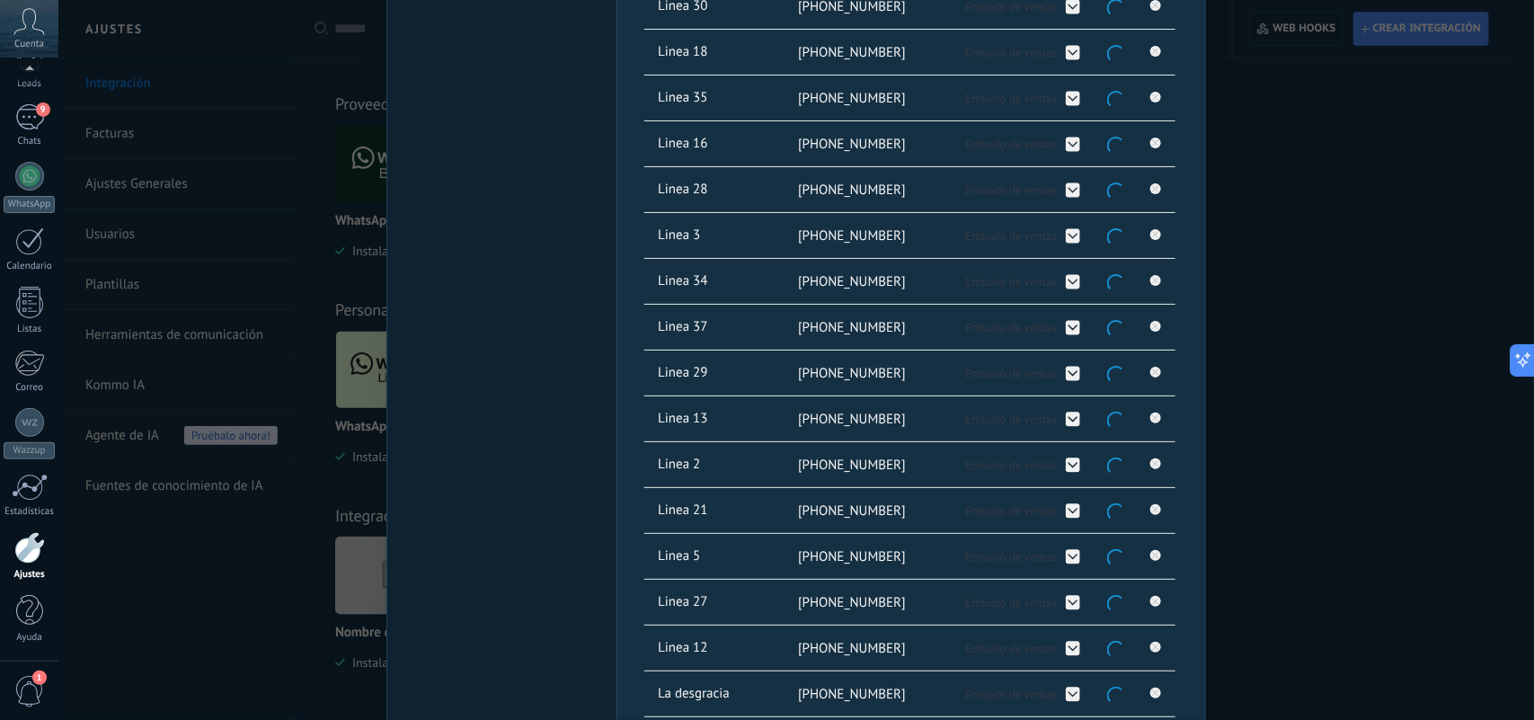
scroll to position [1426, 0]
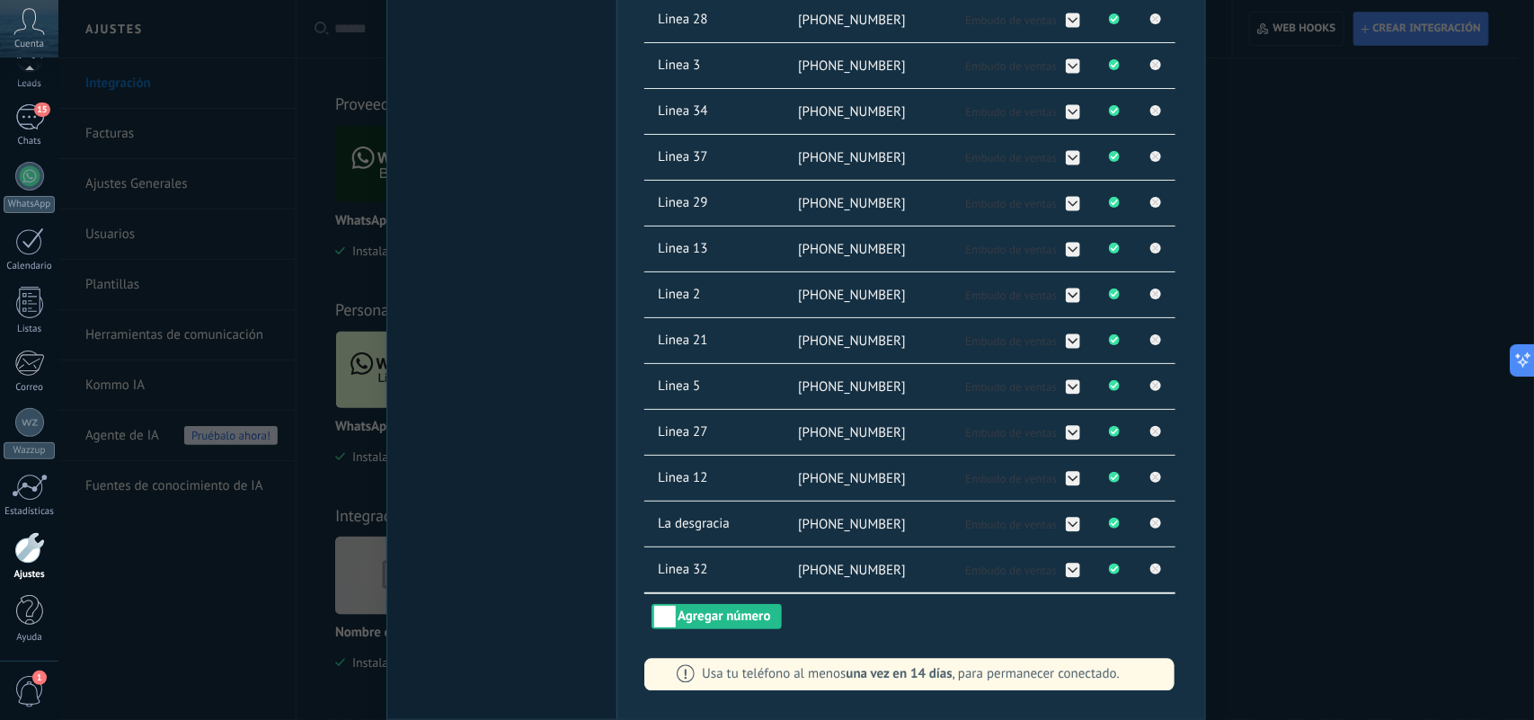
click at [1249, 411] on div "WhatsApp Lite Chatee gratis con prospectos en WhatsApp instalado Desinstalar Co…" at bounding box center [795, 360] width 1475 height 720
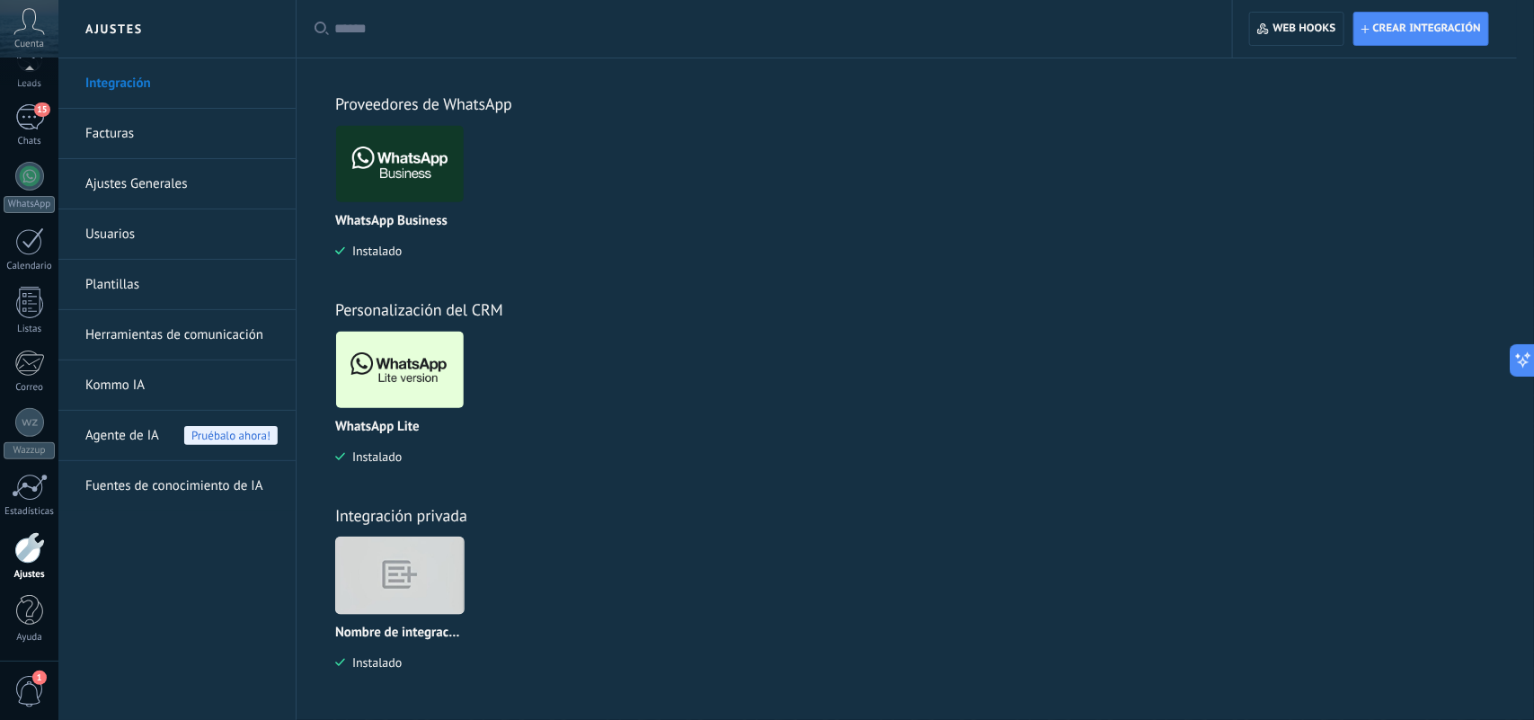
scroll to position [0, 0]
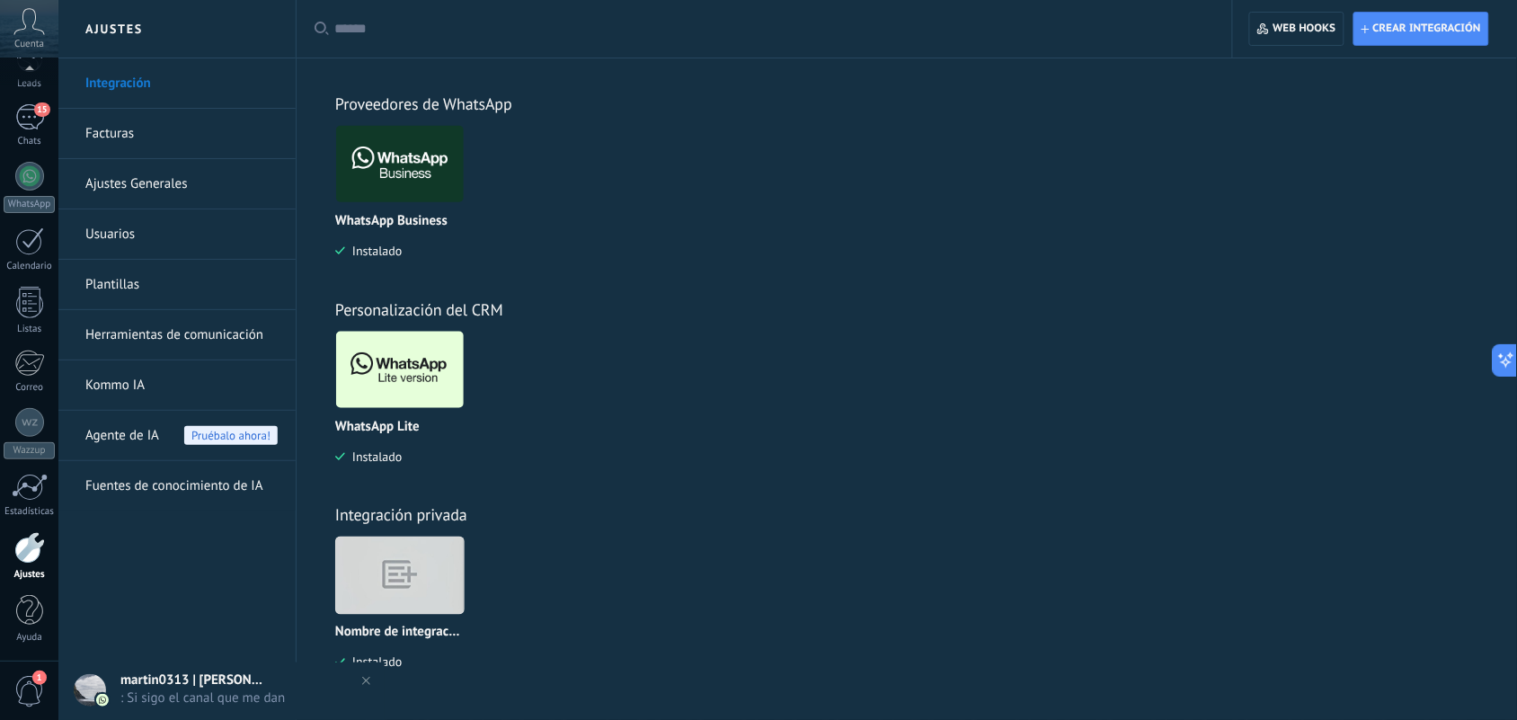
click at [394, 404] on img at bounding box center [400, 369] width 128 height 87
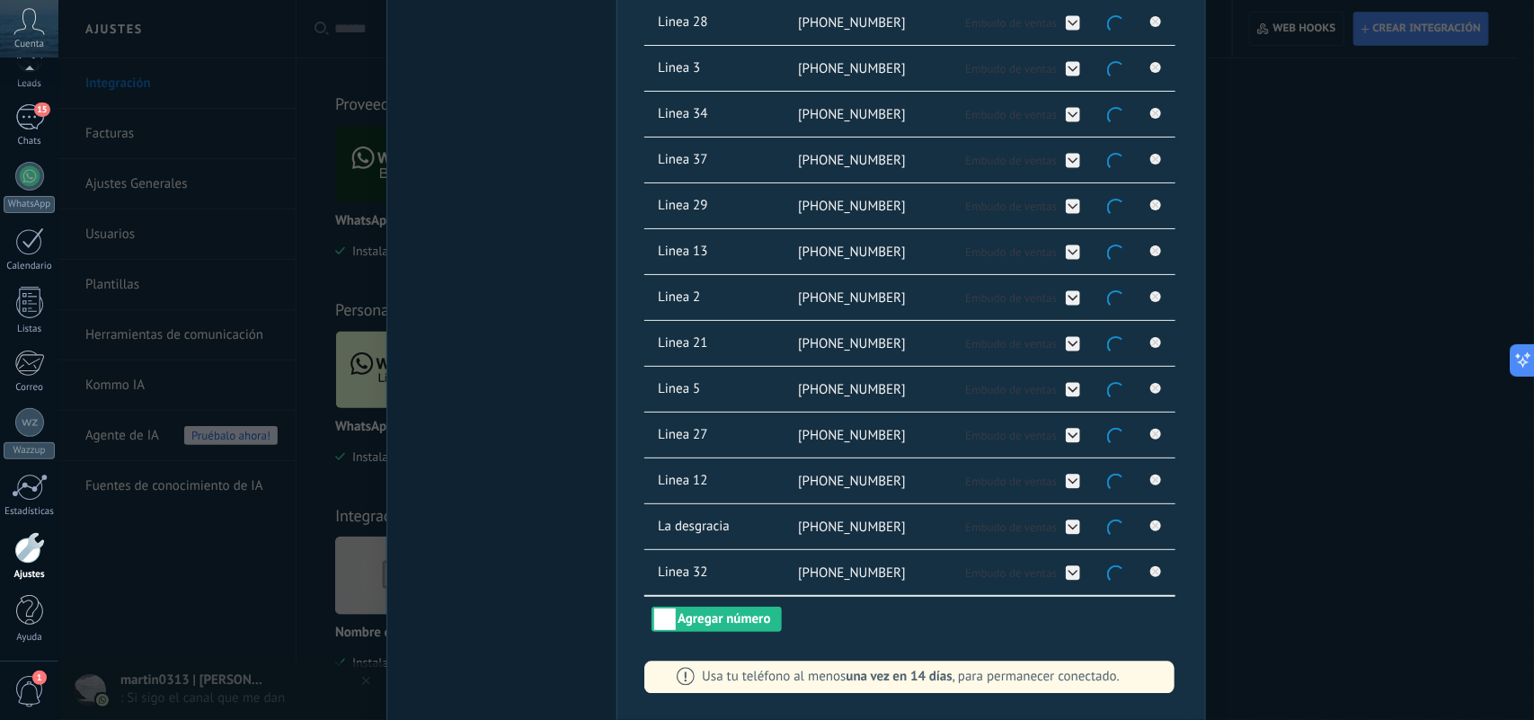
scroll to position [1426, 0]
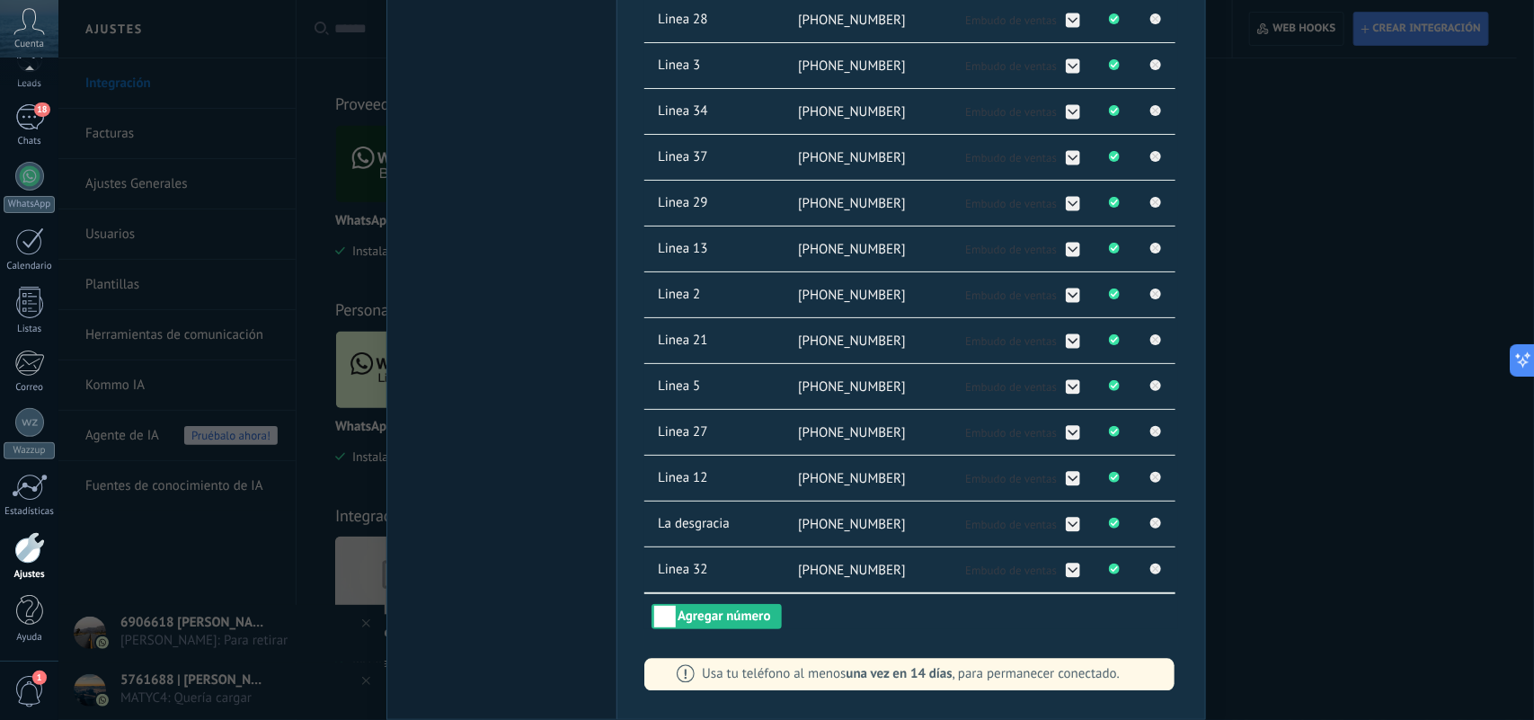
click at [1409, 320] on div "WhatsApp Lite Chatee gratis con prospectos en WhatsApp instalado Desinstalar Co…" at bounding box center [795, 360] width 1475 height 720
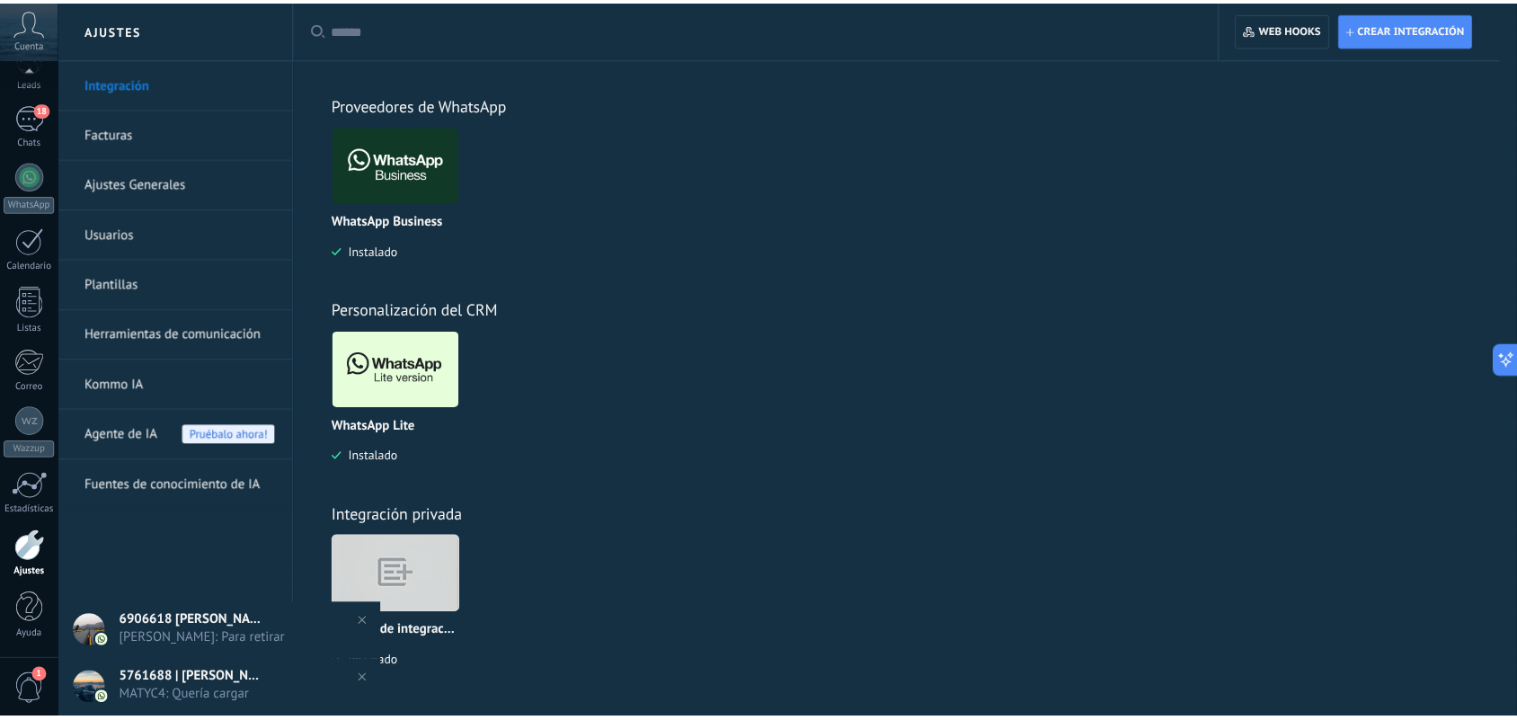
scroll to position [0, 0]
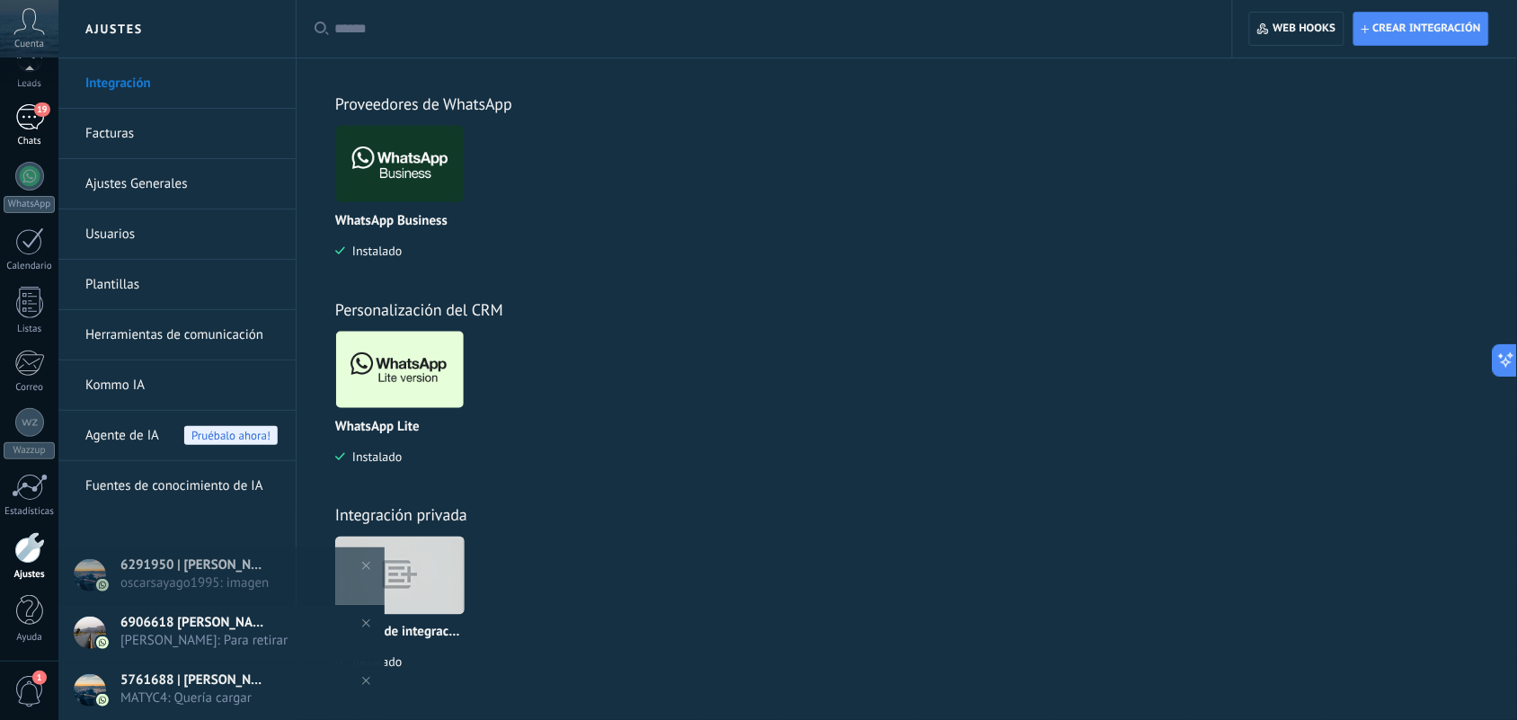
click at [25, 128] on div "19" at bounding box center [29, 117] width 29 height 26
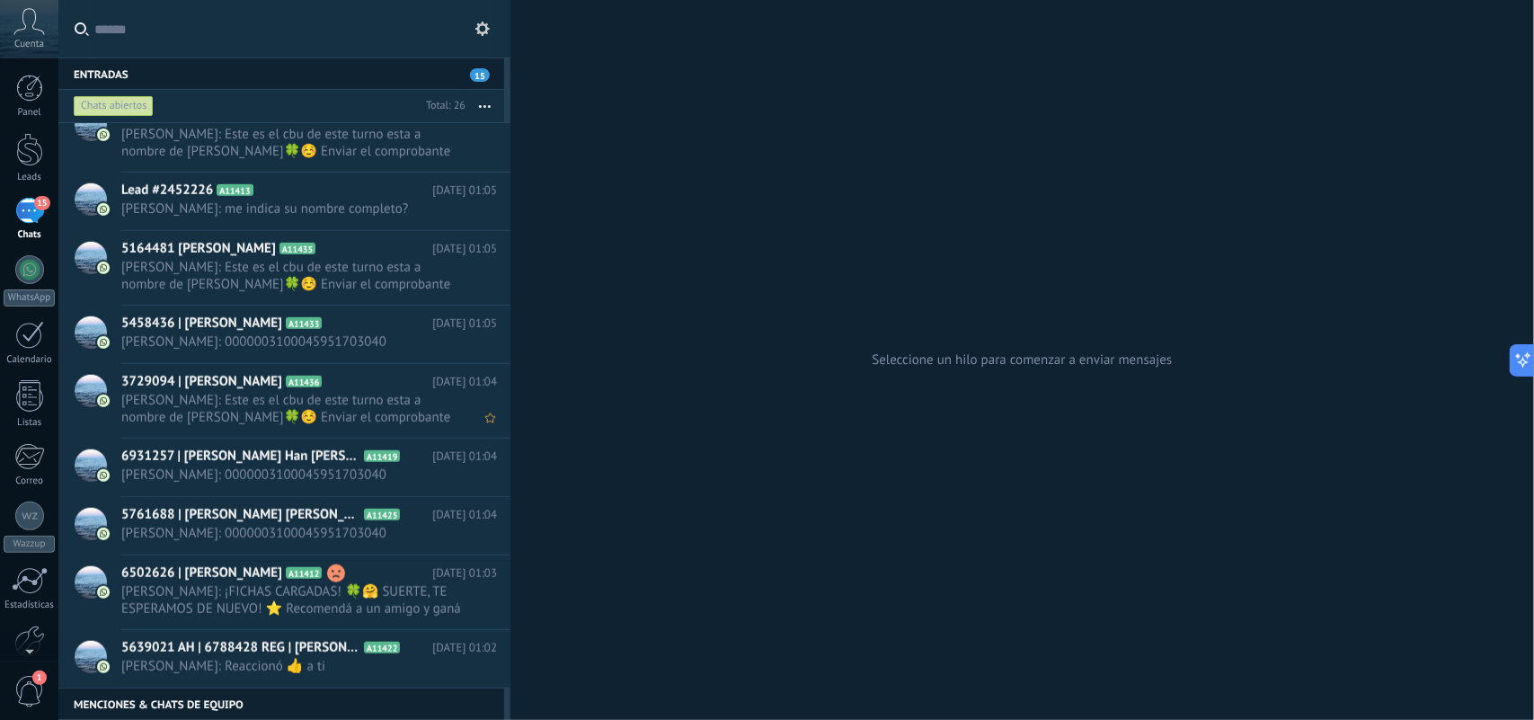
scroll to position [674, 0]
